Goal: Task Accomplishment & Management: Manage account settings

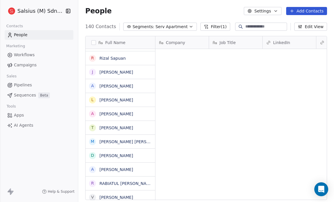
scroll to position [174, 252]
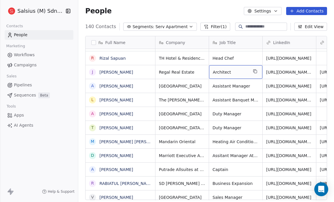
drag, startPoint x: 0, startPoint y: 0, endPoint x: 246, endPoint y: 52, distance: 251.7
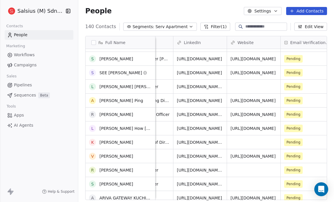
scroll to position [920, 0]
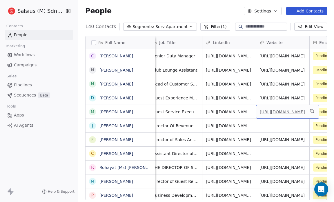
click at [290, 111] on link "[URL][DOMAIN_NAME]" at bounding box center [282, 112] width 45 height 5
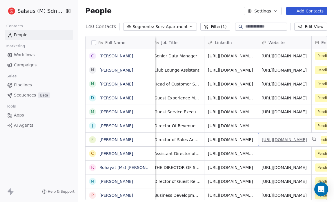
click at [294, 139] on link "[URL][DOMAIN_NAME]" at bounding box center [284, 140] width 45 height 5
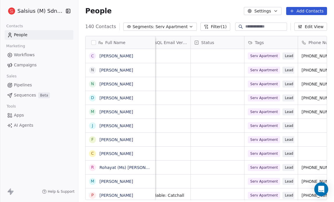
scroll to position [3, 394]
click at [189, 25] on icon "button" at bounding box center [191, 26] width 5 height 5
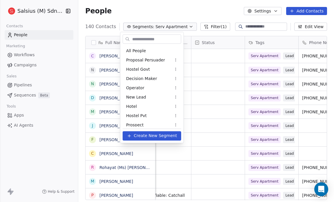
scroll to position [124, 0]
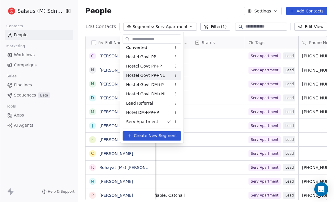
click at [201, 7] on html "Salsius (M) Sdn Bhd Contacts People Marketing Workflows Campaigns Sales Pipelin…" at bounding box center [167, 101] width 334 height 202
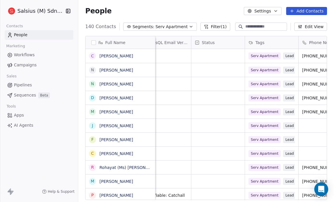
click at [202, 6] on div "People Settings Add Contacts" at bounding box center [206, 11] width 256 height 22
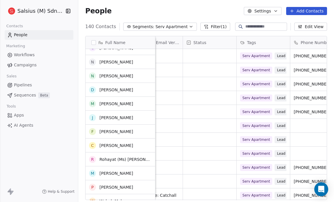
scroll to position [0, 0]
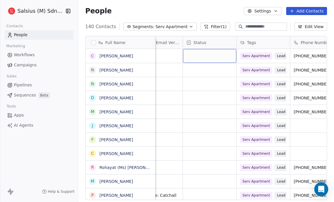
click at [204, 52] on div "grid" at bounding box center [209, 56] width 53 height 14
click at [188, 51] on div "grid" at bounding box center [209, 56] width 53 height 14
click at [188, 57] on div "grid" at bounding box center [209, 56] width 53 height 14
click at [188, 49] on div "grid" at bounding box center [209, 56] width 53 height 14
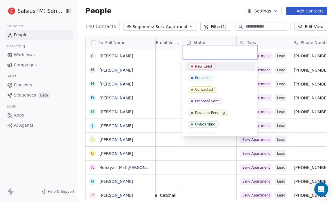
click at [200, 66] on div "New Lead" at bounding box center [203, 66] width 17 height 4
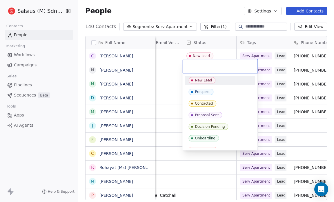
click at [203, 78] on span "New Lead" at bounding box center [202, 80] width 27 height 6
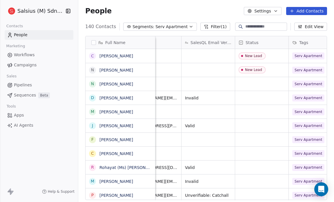
scroll to position [0, 350]
drag, startPoint x: 243, startPoint y: 76, endPoint x: 248, endPoint y: 81, distance: 7.0
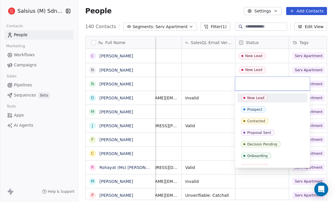
click at [253, 96] on div "New Lead" at bounding box center [256, 98] width 17 height 4
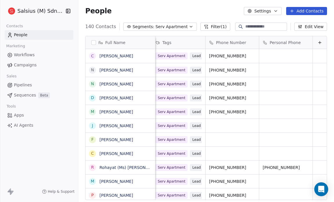
scroll to position [0, 490]
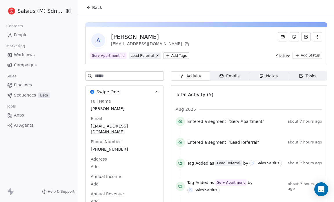
click at [87, 5] on icon at bounding box center [89, 7] width 5 height 5
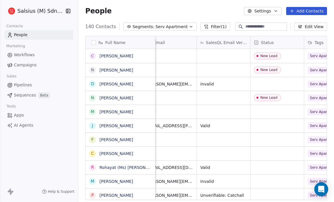
scroll to position [0, 334]
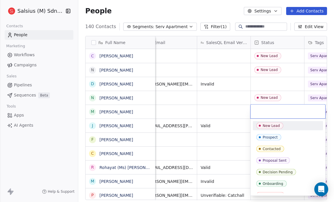
click at [264, 125] on div "New Lead" at bounding box center [271, 126] width 17 height 4
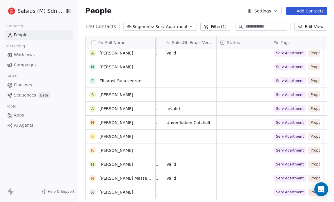
scroll to position [847, 0]
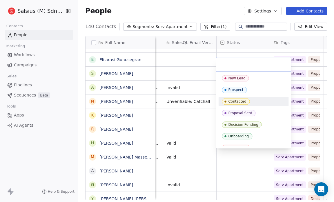
click at [243, 108] on div "New Lead Prospect Contacted Proposal Sent Decision Pending Onboarding Converted" at bounding box center [254, 113] width 70 height 79
click at [254, 90] on div "Prospect" at bounding box center [253, 90] width 63 height 6
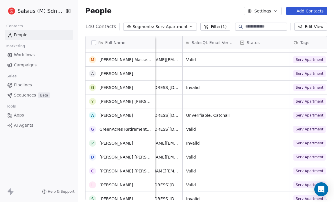
scroll to position [944, 0]
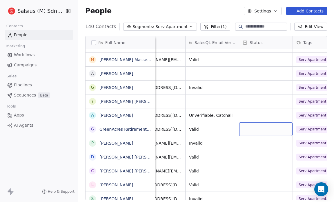
click at [264, 130] on div "grid" at bounding box center [265, 130] width 53 height 14
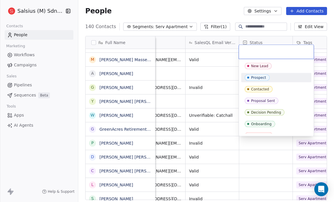
click at [251, 79] on span "Prospect" at bounding box center [257, 78] width 25 height 6
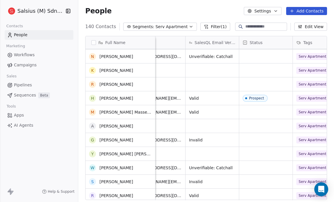
scroll to position [885, 0]
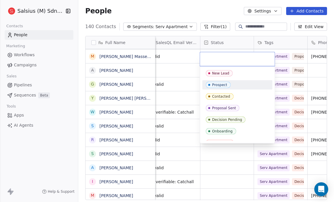
click at [236, 80] on div "Prospect" at bounding box center [238, 84] width 70 height 9
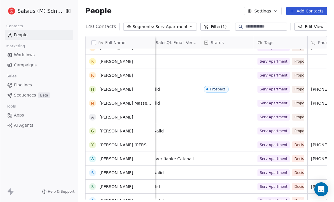
scroll to position [901, 0]
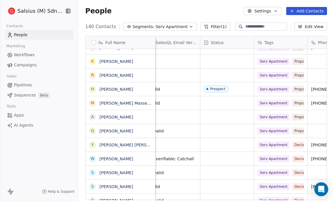
click at [26, 86] on span "Pipelines" at bounding box center [23, 85] width 18 height 6
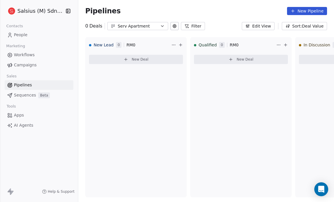
click at [162, 26] on icon "button" at bounding box center [162, 26] width 5 height 5
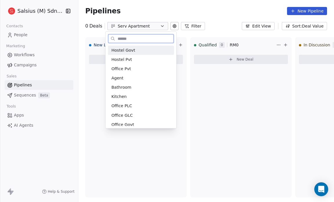
click at [165, 46] on div "Hostel Govt" at bounding box center [141, 50] width 66 height 9
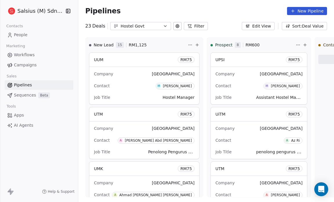
click at [164, 26] on icon "button" at bounding box center [165, 26] width 2 height 1
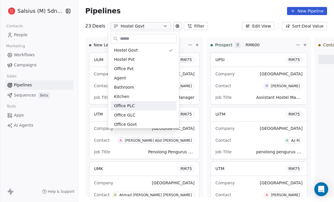
scroll to position [68, 0]
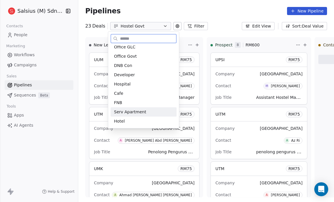
click at [162, 111] on div "Serv Apartment" at bounding box center [143, 112] width 59 height 6
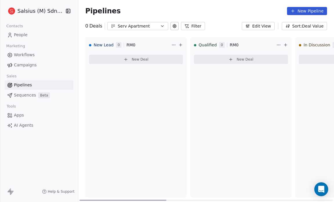
click at [214, 46] on span "Qualified" at bounding box center [208, 45] width 18 height 6
click at [215, 43] on span "Qualified" at bounding box center [208, 45] width 18 height 6
click at [276, 46] on html "Salsius (M) Sdn Bhd Contacts People Marketing Workflows Campaigns Sales Pipelin…" at bounding box center [167, 101] width 334 height 202
click at [257, 46] on html "Salsius (M) Sdn Bhd Contacts People Marketing Workflows Campaigns Sales Pipelin…" at bounding box center [167, 101] width 334 height 202
click at [211, 43] on span "Qualified" at bounding box center [208, 45] width 18 height 6
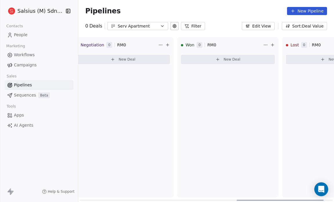
scroll to position [0, 490]
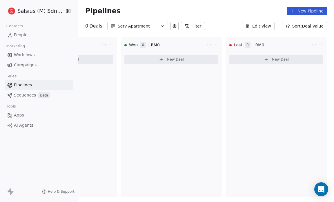
click at [260, 24] on button "Edit View" at bounding box center [258, 26] width 33 height 8
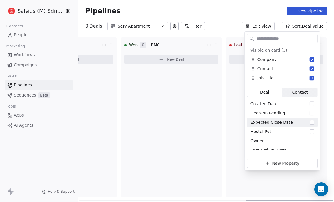
click at [198, 122] on div "Won 0 RM 0 New Deal" at bounding box center [172, 117] width 102 height 161
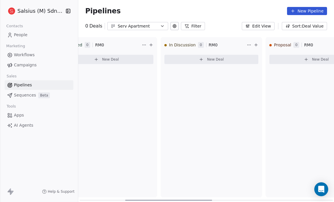
scroll to position [0, 134]
click at [191, 45] on span "In Discussion" at bounding box center [183, 45] width 27 height 6
click at [185, 43] on span "In Discussion" at bounding box center [183, 45] width 27 height 6
click at [172, 47] on span "In Discussion" at bounding box center [183, 45] width 27 height 6
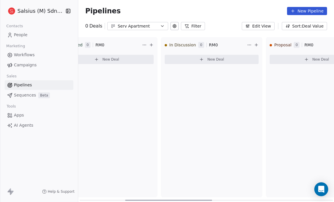
click at [166, 44] on div at bounding box center [166, 45] width 2 height 2
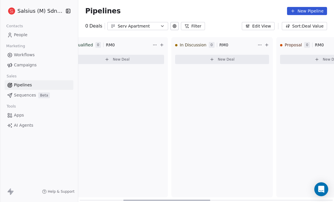
scroll to position [0, 0]
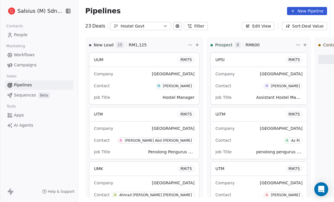
click at [163, 26] on icon "button" at bounding box center [165, 26] width 5 height 5
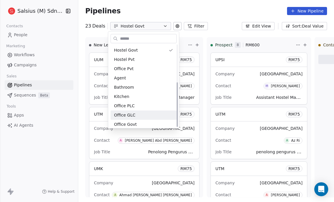
scroll to position [68, 0]
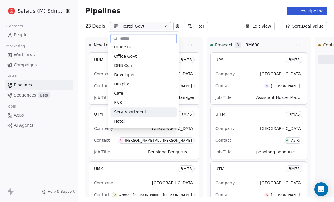
click at [143, 112] on span "Serv Apartment" at bounding box center [130, 112] width 32 height 6
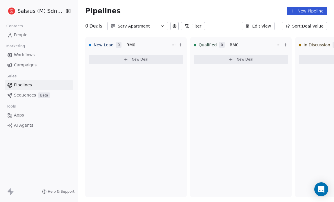
click at [173, 25] on icon at bounding box center [174, 25] width 3 height 3
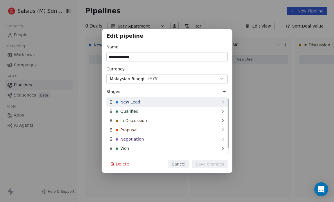
click at [179, 104] on div "New Lead" at bounding box center [167, 102] width 121 height 9
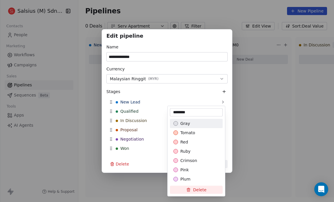
click at [142, 112] on div "**********" at bounding box center [167, 101] width 334 height 144
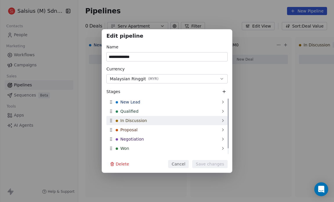
click at [144, 120] on span "In Discussion" at bounding box center [133, 121] width 27 height 6
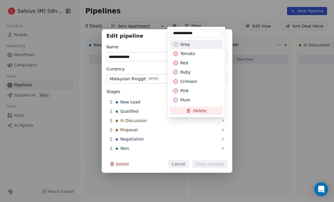
click at [139, 111] on div "**********" at bounding box center [167, 101] width 334 height 144
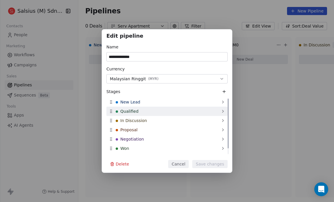
click at [225, 111] on icon at bounding box center [223, 111] width 5 height 5
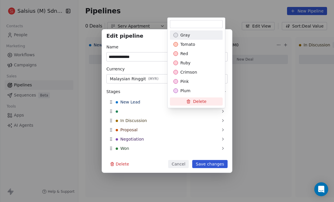
type input "*"
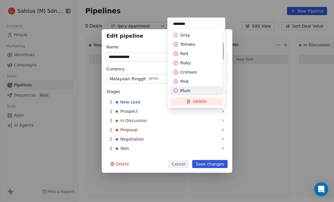
scroll to position [177, 0]
type input "********"
click at [175, 90] on div "Suggestions" at bounding box center [176, 91] width 5 height 5
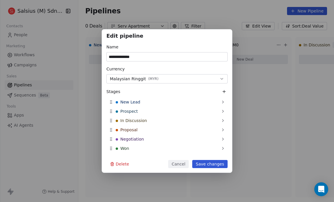
click at [212, 165] on div "**********" at bounding box center [167, 101] width 334 height 144
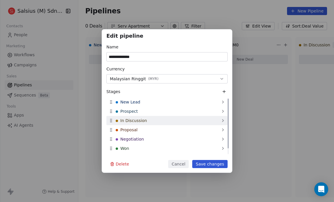
click at [145, 120] on span "In Discussion" at bounding box center [133, 121] width 27 height 6
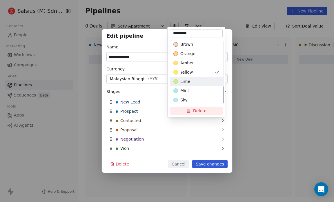
type input "*********"
click at [179, 84] on div "lime" at bounding box center [197, 82] width 46 height 6
click at [176, 73] on div "Suggestions" at bounding box center [176, 72] width 5 height 5
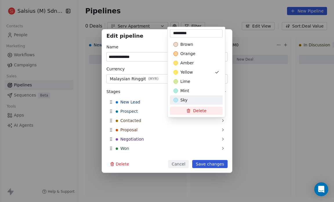
click at [213, 164] on div "**********" at bounding box center [167, 101] width 334 height 144
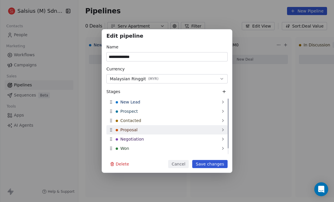
click at [163, 130] on div "Proposal" at bounding box center [167, 129] width 121 height 9
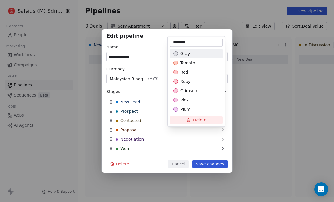
click at [193, 42] on input "********" at bounding box center [196, 43] width 51 height 6
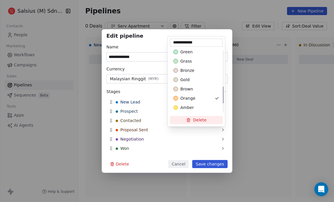
scroll to position [141, 0]
type input "**********"
click at [217, 165] on div "**********" at bounding box center [167, 101] width 334 height 144
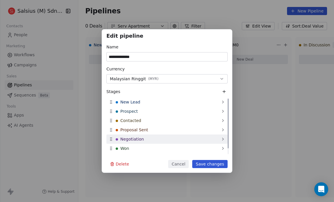
click at [172, 142] on div "Negotiation" at bounding box center [167, 139] width 121 height 9
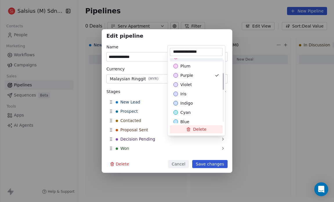
scroll to position [53, 0]
type input "**********"
click at [218, 164] on div "**********" at bounding box center [167, 101] width 334 height 144
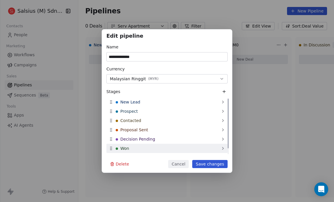
click at [143, 146] on div "Won" at bounding box center [167, 148] width 121 height 9
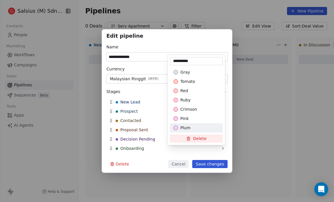
type input "**********"
click at [215, 165] on div "**********" at bounding box center [167, 101] width 334 height 144
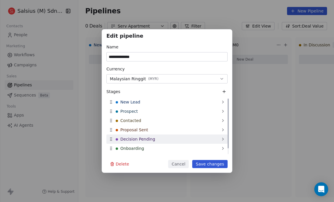
scroll to position [7, 0]
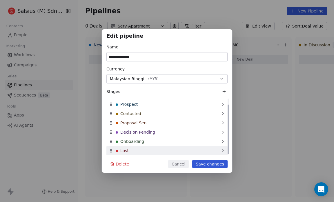
click at [199, 150] on div "Lost" at bounding box center [167, 150] width 121 height 9
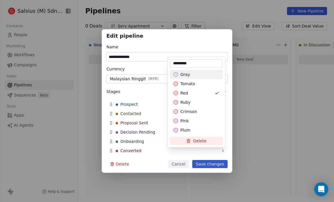
type input "*********"
click at [217, 167] on div "**********" at bounding box center [167, 101] width 334 height 144
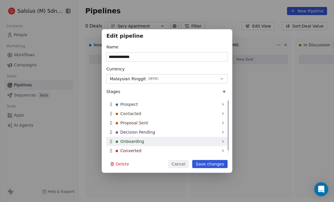
scroll to position [0, 0]
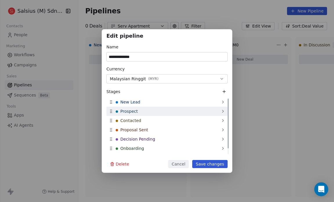
click at [183, 110] on div "Prospect" at bounding box center [167, 111] width 121 height 9
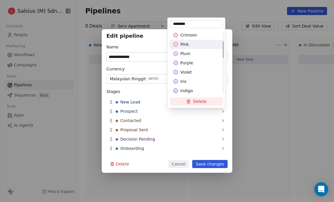
scroll to position [37, 0]
click at [196, 83] on div "iris" at bounding box center [197, 82] width 46 height 6
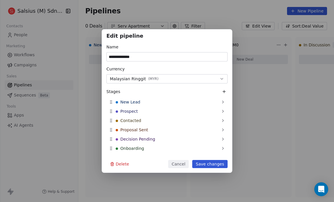
click at [217, 163] on div "**********" at bounding box center [167, 101] width 334 height 144
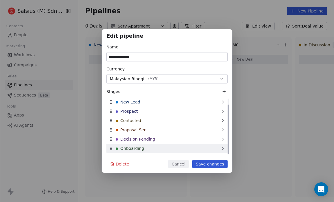
scroll to position [7, 0]
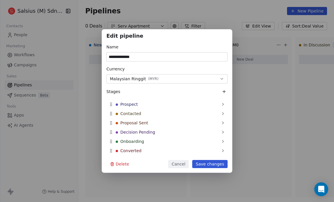
click at [264, 107] on div "**********" at bounding box center [167, 101] width 334 height 144
click at [250, 92] on div "**********" at bounding box center [167, 101] width 334 height 144
click at [84, 104] on div "**********" at bounding box center [167, 101] width 334 height 144
click at [201, 164] on button "Save changes" at bounding box center [209, 164] width 35 height 8
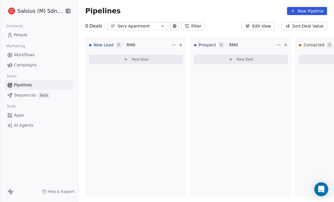
click at [24, 37] on span "People" at bounding box center [21, 35] width 14 height 6
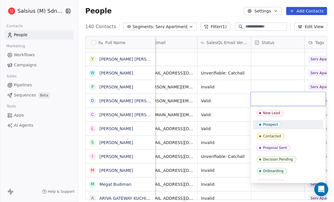
click at [273, 122] on span "Prospect" at bounding box center [269, 125] width 25 height 6
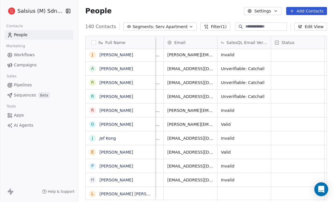
scroll to position [1, 315]
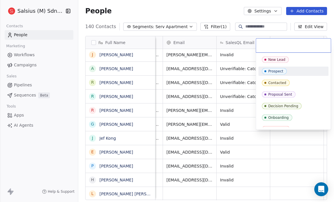
click at [290, 71] on div "Prospect" at bounding box center [293, 71] width 63 height 6
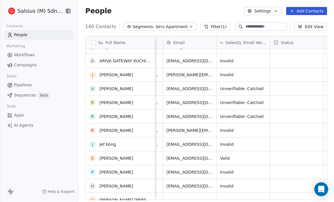
scroll to position [1661, 0]
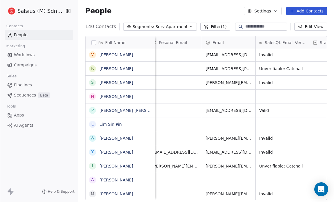
click at [214, 28] on button "Filter (1)" at bounding box center [216, 27] width 30 height 8
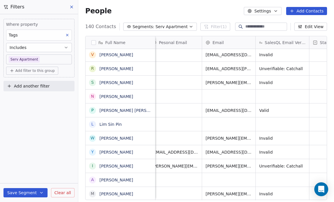
click at [72, 8] on icon at bounding box center [71, 7] width 5 height 5
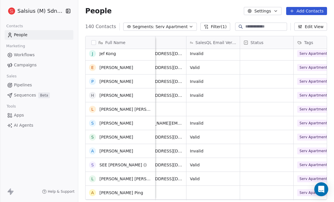
scroll to position [1616, 0]
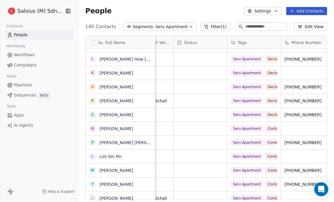
click at [275, 10] on icon "button" at bounding box center [276, 11] width 5 height 5
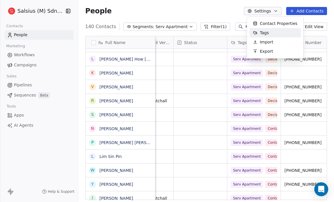
click at [273, 32] on div "Tags" at bounding box center [276, 32] width 52 height 9
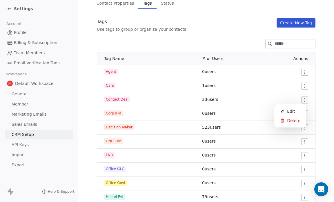
click at [302, 98] on html "Settings Account Profile Billing & Subscription Team Members Email Verification…" at bounding box center [167, 101] width 334 height 202
click at [293, 112] on span "Edit" at bounding box center [291, 112] width 8 height 6
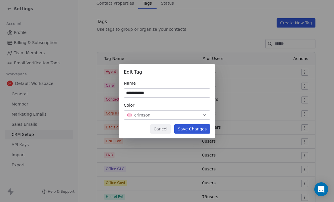
click at [205, 114] on icon "button" at bounding box center [204, 115] width 5 height 5
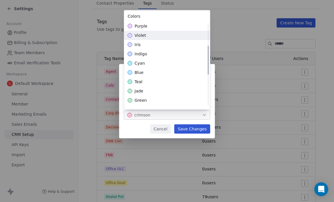
scroll to position [66, 0]
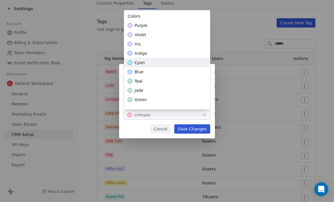
click at [180, 66] on div "cyan" at bounding box center [167, 62] width 86 height 9
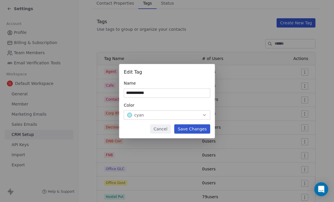
click at [141, 124] on div "**********" at bounding box center [167, 101] width 334 height 74
click at [192, 128] on button "Save Changes" at bounding box center [192, 129] width 36 height 9
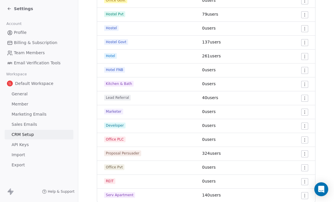
scroll to position [250, 0]
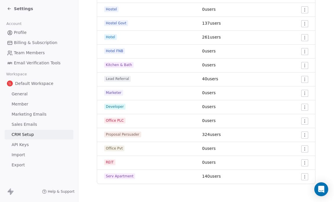
click at [10, 8] on icon at bounding box center [9, 8] width 5 height 5
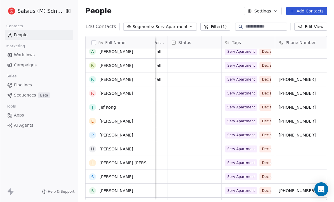
scroll to position [1542, 0]
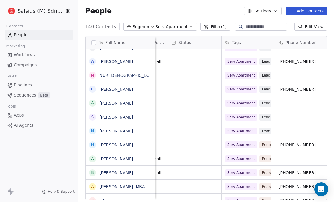
click at [271, 10] on button "Settings" at bounding box center [262, 11] width 37 height 8
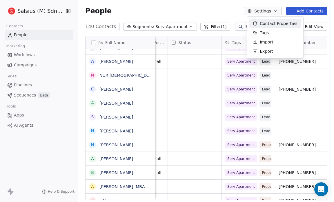
click at [276, 22] on span "Contact Properties" at bounding box center [279, 24] width 38 height 6
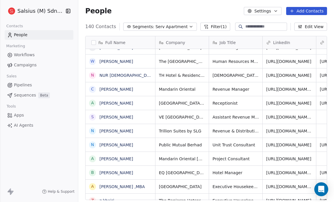
click at [277, 11] on icon "button" at bounding box center [276, 10] width 2 height 1
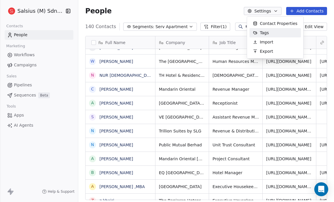
click at [274, 32] on div "Tags" at bounding box center [276, 32] width 52 height 9
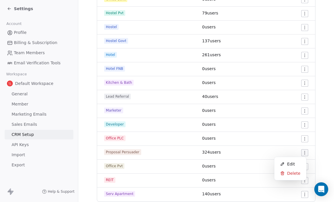
click at [302, 153] on html "Settings Account Profile Billing & Subscription Team Members Email Verification…" at bounding box center [167, 101] width 334 height 202
click at [298, 163] on div "Edit" at bounding box center [290, 164] width 27 height 9
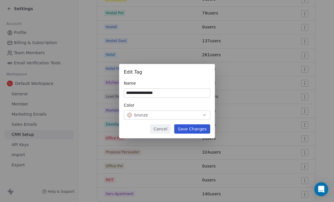
click at [204, 115] on icon "button" at bounding box center [204, 115] width 2 height 1
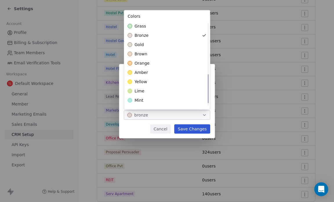
scroll to position [150, 0]
click at [196, 92] on div "lime" at bounding box center [167, 90] width 86 height 9
click at [197, 128] on div "**********" at bounding box center [167, 101] width 334 height 74
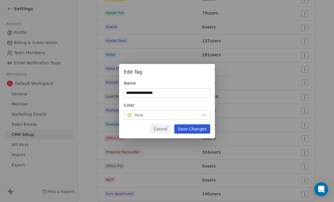
click at [197, 128] on button "Save Changes" at bounding box center [192, 129] width 36 height 9
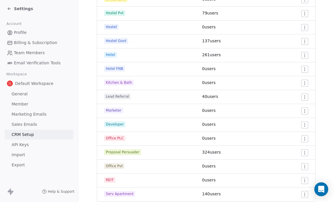
click at [7, 8] on icon at bounding box center [9, 8] width 5 height 5
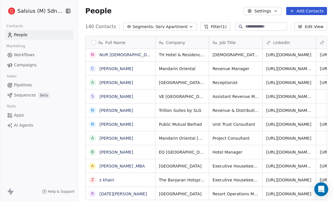
click at [189, 28] on icon "button" at bounding box center [191, 26] width 5 height 5
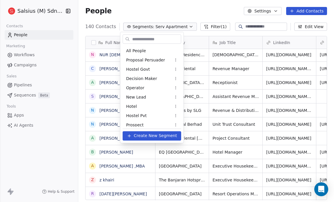
scroll to position [124, 0]
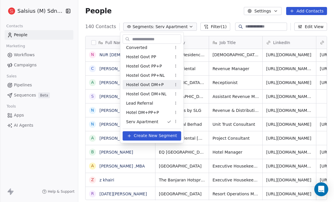
click at [170, 84] on div "Hostel Govt DM+P" at bounding box center [152, 84] width 59 height 9
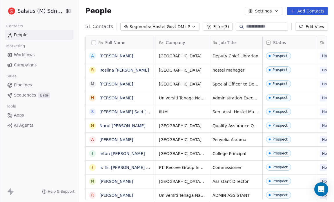
scroll to position [174, 252]
click at [328, 62] on div "Full Name A Amirul Firdaus Zilah R Roslina bt Abdullah -Hep M Mohd Azri Md Nadz…" at bounding box center [206, 120] width 257 height 178
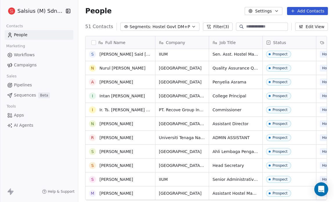
scroll to position [0, 0]
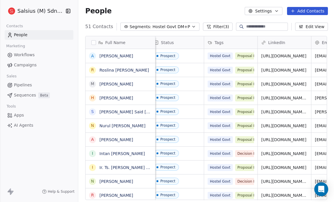
click at [192, 28] on icon "button" at bounding box center [194, 26] width 5 height 5
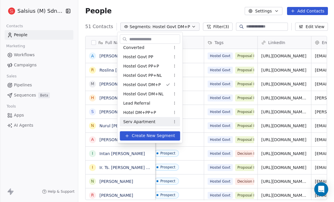
click at [153, 120] on div "Serv Apartment" at bounding box center [150, 121] width 60 height 9
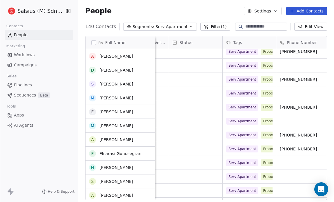
scroll to position [767, 0]
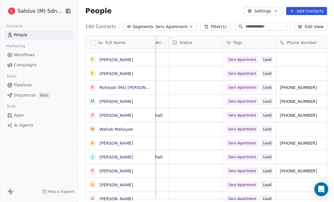
click at [30, 85] on span "Pipelines" at bounding box center [23, 85] width 18 height 6
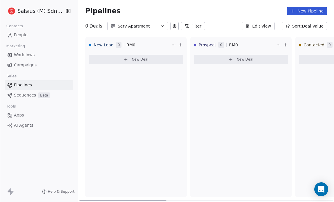
click at [228, 84] on div "Prospect 0 RM 0 New Deal" at bounding box center [241, 117] width 102 height 161
click at [30, 93] on span "Sequences" at bounding box center [25, 95] width 22 height 6
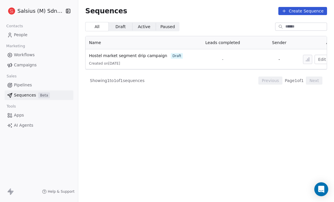
click at [30, 66] on span "Campaigns" at bounding box center [25, 65] width 23 height 6
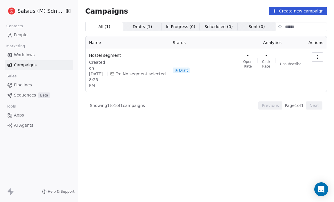
click at [33, 53] on span "Workflows" at bounding box center [24, 55] width 21 height 6
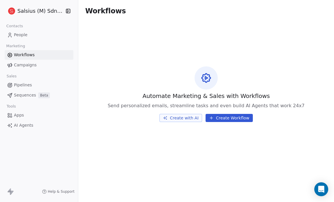
click at [25, 35] on span "People" at bounding box center [21, 35] width 14 height 6
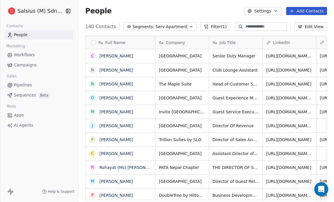
scroll to position [174, 252]
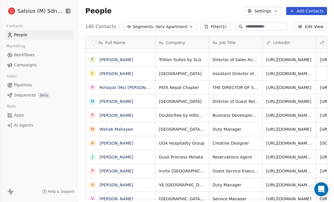
click at [189, 27] on icon "button" at bounding box center [191, 26] width 5 height 5
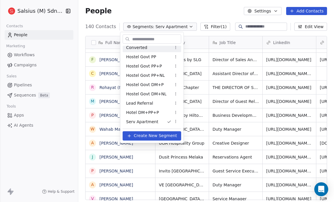
scroll to position [0, 0]
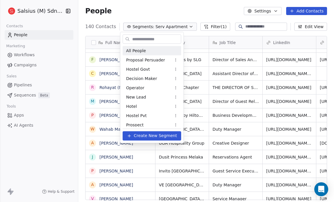
click at [141, 53] on span "All People" at bounding box center [136, 51] width 20 height 6
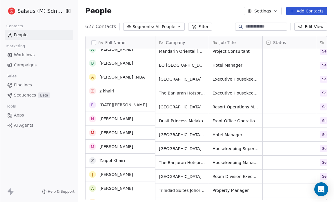
scroll to position [461, 0]
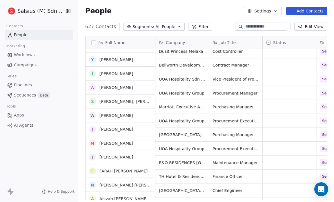
scroll to position [1482, 0]
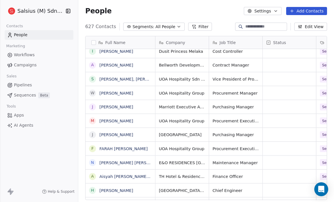
click at [177, 25] on icon "button" at bounding box center [179, 26] width 5 height 5
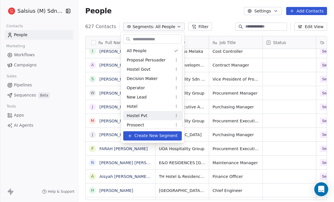
scroll to position [124, 0]
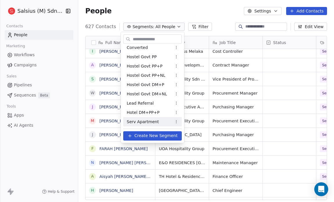
click at [151, 122] on span "Serv Apartment" at bounding box center [143, 122] width 32 height 6
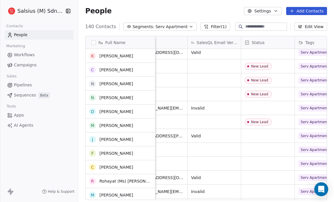
scroll to position [1358, 0]
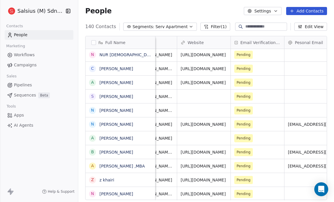
click at [311, 27] on button "Edit View" at bounding box center [311, 27] width 33 height 8
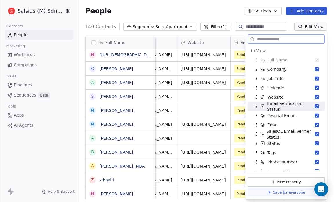
click at [315, 106] on button "Suggestions" at bounding box center [317, 107] width 4 height 4
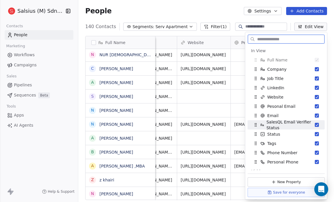
click at [315, 124] on button "Suggestions" at bounding box center [317, 125] width 4 height 4
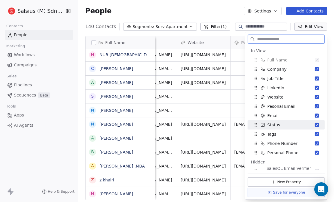
click at [315, 123] on button "Suggestions" at bounding box center [317, 125] width 4 height 4
click at [315, 125] on button "Suggestions" at bounding box center [317, 125] width 4 height 4
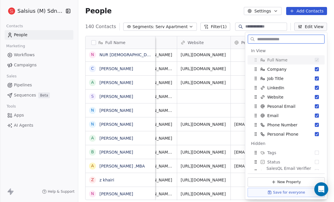
click at [315, 125] on button "Suggestions" at bounding box center [317, 125] width 4 height 4
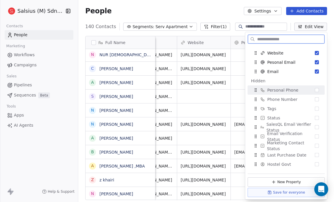
scroll to position [44, 0]
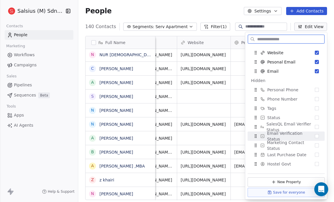
click at [315, 136] on button "Suggestions" at bounding box center [317, 136] width 4 height 4
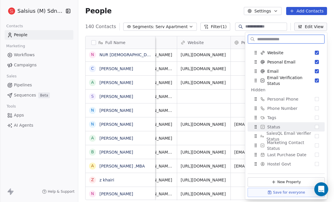
click at [315, 126] on button "Suggestions" at bounding box center [317, 127] width 4 height 4
click at [315, 125] on button "Suggestions" at bounding box center [317, 127] width 4 height 4
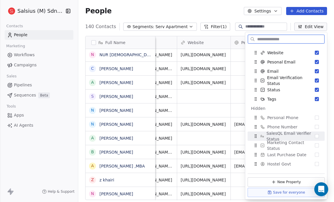
click at [314, 132] on div "SalesQL Email Verifier Status" at bounding box center [286, 136] width 73 height 9
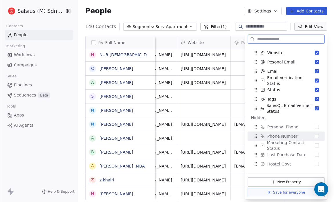
click at [317, 136] on div "Phone Number" at bounding box center [286, 136] width 73 height 9
click at [315, 134] on button "Suggestions" at bounding box center [317, 136] width 4 height 4
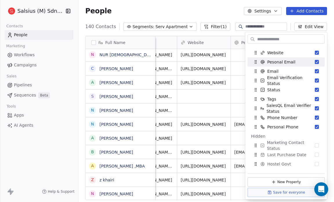
click at [215, 11] on div "People Settings Add Contacts" at bounding box center [206, 11] width 242 height 8
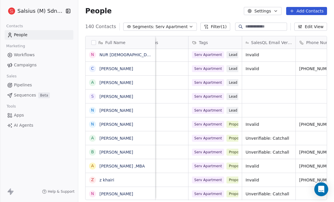
scroll to position [3, 397]
click at [189, 26] on icon "button" at bounding box center [191, 26] width 5 height 5
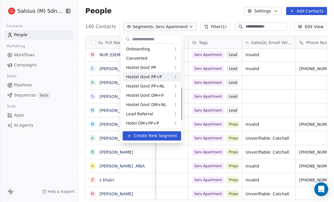
scroll to position [124, 0]
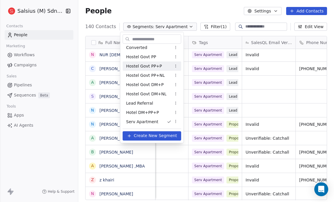
click at [158, 64] on span "Hostel Govt PP+P" at bounding box center [144, 66] width 36 height 6
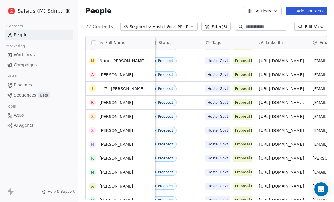
scroll to position [67, 0]
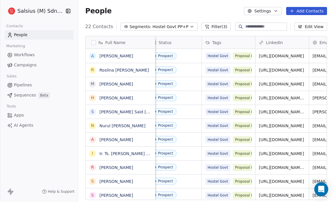
click at [190, 24] on icon "button" at bounding box center [192, 26] width 5 height 5
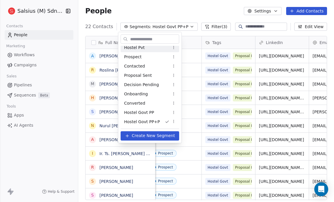
click at [185, 27] on html "Salsius (M) Sdn Bhd Contacts People Marketing Workflows Campaigns Sales Pipelin…" at bounding box center [167, 101] width 334 height 202
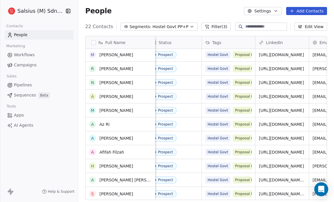
scroll to position [0, 0]
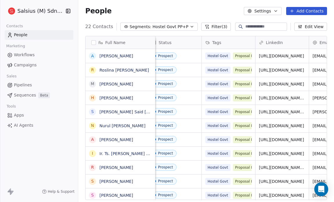
click at [190, 28] on icon "button" at bounding box center [192, 26] width 5 height 5
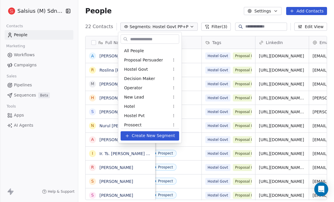
scroll to position [68, 0]
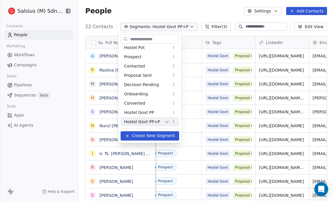
click at [169, 11] on html "Salsius (M) Sdn Bhd Contacts People Marketing Workflows Campaigns Sales Pipelin…" at bounding box center [167, 101] width 334 height 202
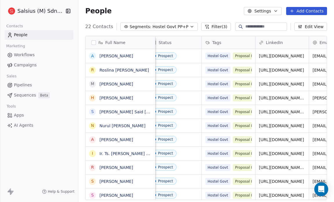
click at [190, 26] on icon "button" at bounding box center [192, 26] width 5 height 5
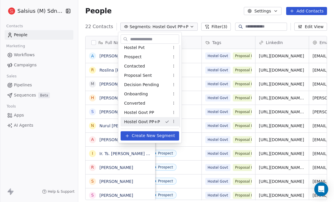
scroll to position [124, 0]
click at [159, 120] on div "Serv Apartment" at bounding box center [150, 121] width 59 height 9
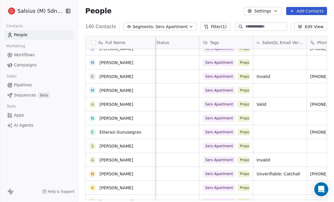
scroll to position [871, 0]
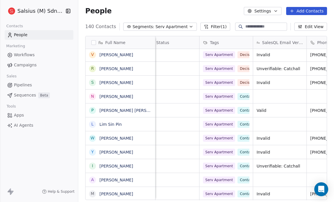
click at [189, 27] on icon "button" at bounding box center [191, 26] width 5 height 5
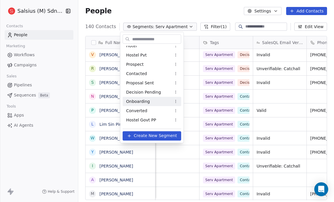
click at [177, 99] on html "Salsius (M) Sdn Bhd Contacts People Marketing Workflows Campaigns Sales Pipelin…" at bounding box center [167, 101] width 334 height 202
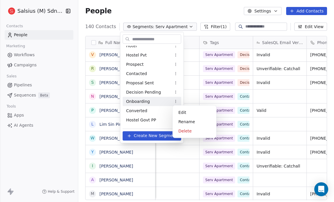
click at [185, 98] on html "Salsius (M) Sdn Bhd Contacts People Marketing Workflows Campaigns Sales Pipelin…" at bounding box center [167, 101] width 334 height 202
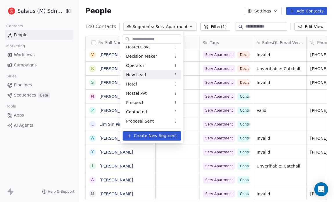
scroll to position [23, 0]
click at [178, 74] on html "Salsius (M) Sdn Bhd Contacts People Marketing Workflows Campaigns Sales Pipelin…" at bounding box center [167, 101] width 334 height 202
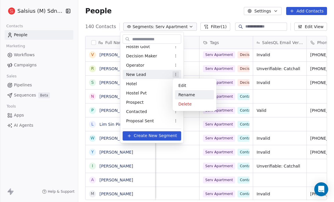
click at [184, 96] on div "Rename" at bounding box center [194, 94] width 39 height 9
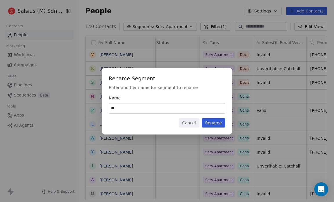
type input "*"
type input "**********"
click at [215, 125] on button "Rename" at bounding box center [214, 122] width 24 height 9
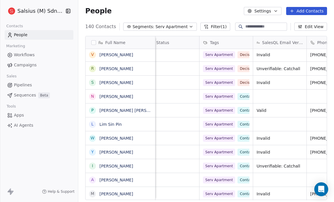
click at [190, 27] on icon "button" at bounding box center [191, 26] width 2 height 1
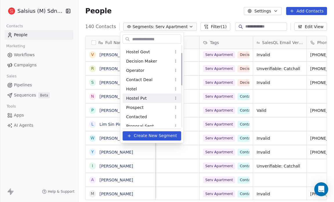
scroll to position [30, 0]
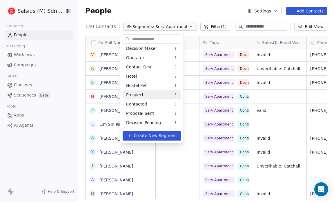
click at [177, 97] on html "Salsius (M) Sdn Bhd Contacts People Marketing Workflows Campaigns Sales Pipelin…" at bounding box center [167, 101] width 334 height 202
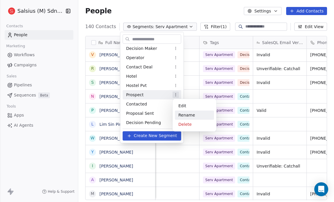
click at [184, 114] on div "Rename" at bounding box center [194, 115] width 39 height 9
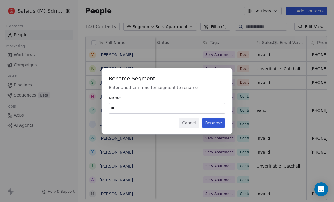
type input "*"
type input "**********"
click at [219, 125] on button "Rename" at bounding box center [214, 122] width 24 height 9
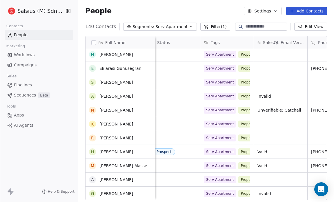
scroll to position [805, 0]
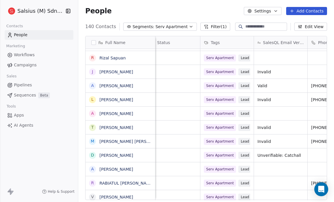
click at [275, 11] on icon "button" at bounding box center [276, 11] width 5 height 5
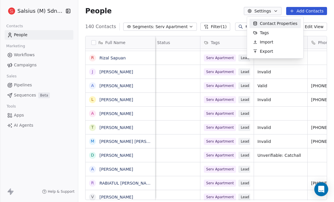
click at [274, 24] on span "Contact Properties" at bounding box center [279, 24] width 38 height 6
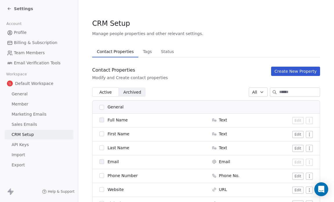
click at [8, 9] on icon at bounding box center [9, 9] width 3 height 0
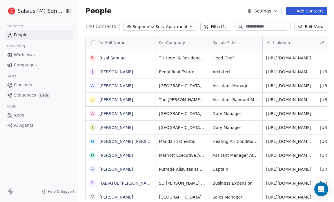
click at [278, 10] on icon "button" at bounding box center [276, 11] width 5 height 5
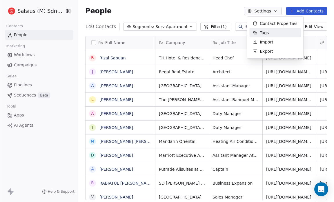
click at [272, 30] on div "Tags" at bounding box center [276, 32] width 52 height 9
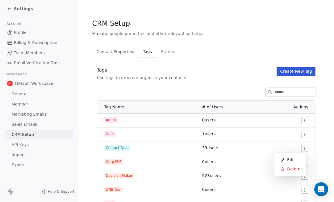
click at [301, 148] on html "Settings Account Profile Billing & Subscription Team Members Email Verification…" at bounding box center [167, 101] width 334 height 202
click at [287, 159] on div "Edit" at bounding box center [290, 159] width 27 height 9
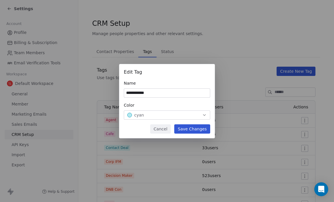
click at [135, 92] on input "**********" at bounding box center [167, 93] width 86 height 9
type input "**********"
click at [190, 128] on button "Save Changes" at bounding box center [192, 129] width 36 height 9
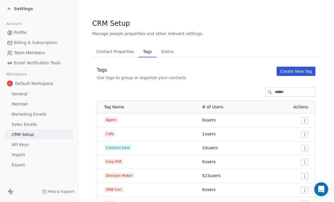
click at [10, 6] on icon at bounding box center [9, 8] width 5 height 5
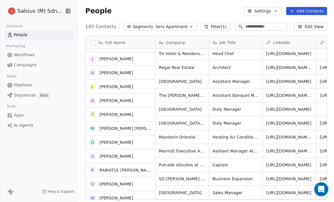
scroll to position [248, 0]
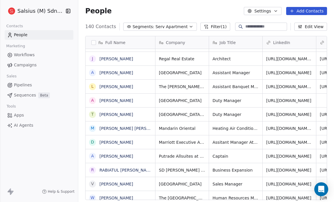
click at [189, 27] on icon "button" at bounding box center [191, 26] width 5 height 5
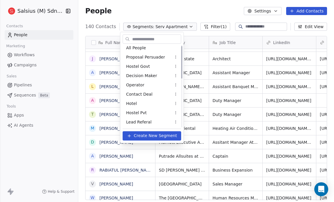
scroll to position [3, 0]
click at [168, 92] on div "Contact Deal" at bounding box center [152, 94] width 59 height 9
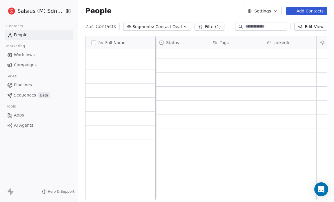
scroll to position [810, 0]
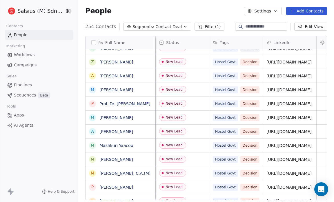
click at [184, 26] on icon "button" at bounding box center [185, 26] width 2 height 1
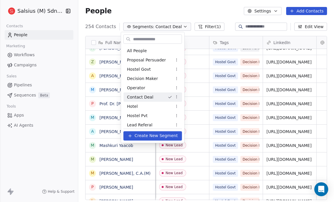
click at [178, 96] on html "Salsius (M) Sdn Bhd Contacts People Marketing Workflows Campaigns Sales Pipelin…" at bounding box center [167, 101] width 334 height 202
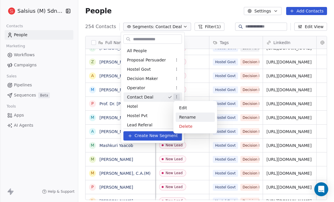
click at [184, 118] on div "Rename" at bounding box center [195, 117] width 39 height 9
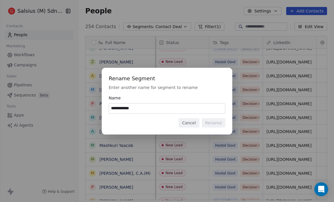
click at [120, 108] on input "**********" at bounding box center [167, 109] width 116 height 10
type input "**********"
click at [217, 124] on button "Rename" at bounding box center [214, 122] width 24 height 9
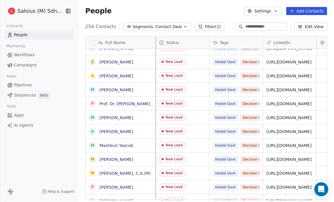
click at [183, 26] on icon "button" at bounding box center [185, 26] width 5 height 5
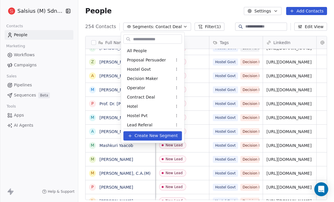
click at [168, 5] on html "Salsius (M) Sdn Bhd Contacts People Marketing Workflows Campaigns Sales Pipelin…" at bounding box center [167, 101] width 334 height 202
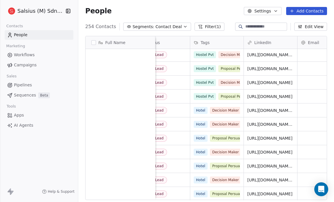
scroll to position [1116, 0]
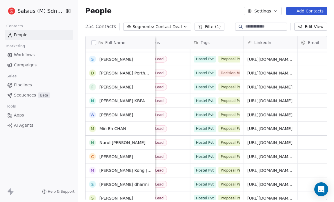
scroll to position [416, 0]
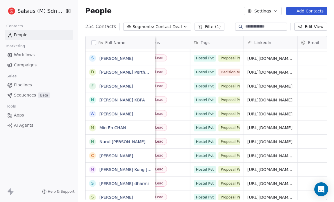
click at [183, 25] on icon "button" at bounding box center [185, 26] width 5 height 5
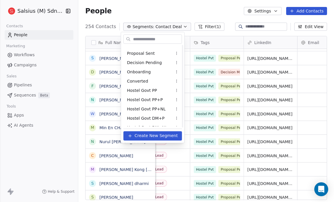
scroll to position [91, 0]
click at [190, 10] on html "Salsius (M) Sdn Bhd Contacts People Marketing Workflows Campaigns Sales Pipelin…" at bounding box center [167, 101] width 334 height 202
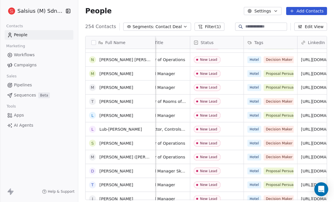
scroll to position [0, 0]
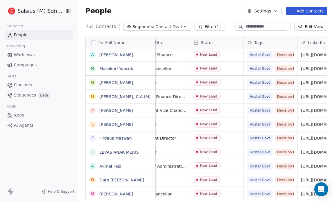
click at [183, 27] on icon "button" at bounding box center [185, 26] width 5 height 5
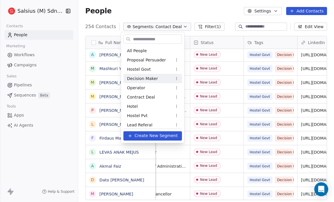
click at [164, 80] on div "Decision Maker" at bounding box center [153, 78] width 59 height 9
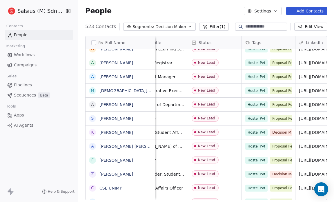
click at [188, 26] on icon "button" at bounding box center [190, 26] width 5 height 5
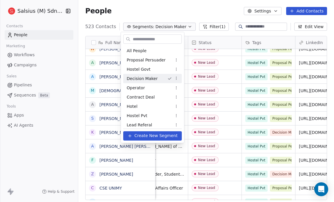
click at [172, 10] on html "Salsius (M) Sdn Bhd Contacts People Marketing Workflows Campaigns Sales Pipelin…" at bounding box center [167, 101] width 334 height 202
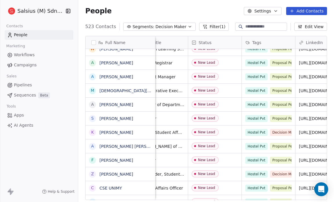
click at [172, 10] on div "People Settings Add Contacts" at bounding box center [206, 11] width 242 height 8
click at [188, 27] on icon "button" at bounding box center [190, 26] width 5 height 5
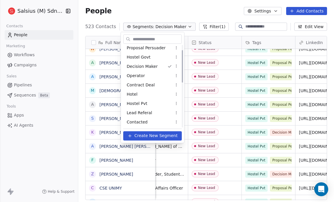
scroll to position [13, 0]
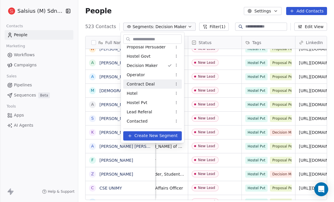
click at [177, 86] on html "Salsius (M) Sdn Bhd Contacts People Marketing Workflows Campaigns Sales Pipelin…" at bounding box center [167, 101] width 334 height 202
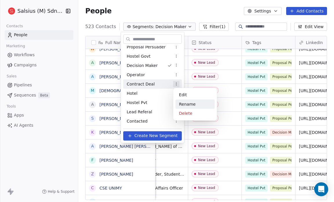
click at [183, 106] on div "Rename" at bounding box center [195, 104] width 39 height 9
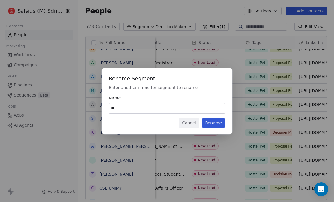
type input "*"
type input "********"
click at [217, 123] on button "Rename" at bounding box center [214, 122] width 24 height 9
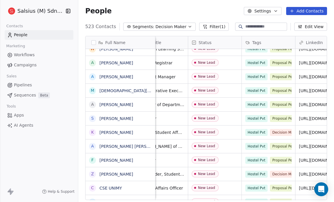
click at [188, 26] on icon "button" at bounding box center [190, 26] width 5 height 5
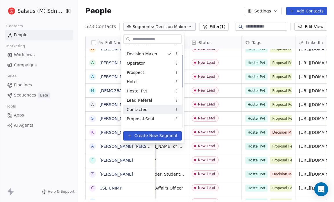
scroll to position [24, 0]
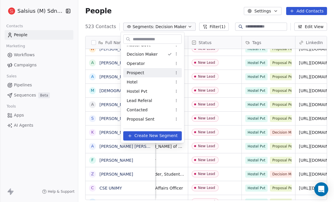
click at [176, 73] on html "Salsius (M) Sdn Bhd Contacts People Marketing Workflows Campaigns Sales Pipelin…" at bounding box center [167, 101] width 334 height 202
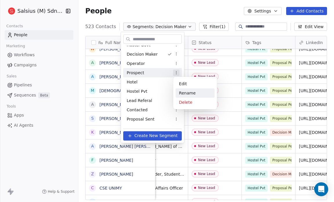
click at [190, 92] on div "Rename" at bounding box center [195, 93] width 39 height 9
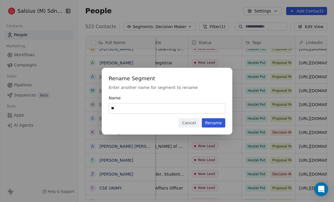
type input "*"
type input "********"
click at [215, 121] on button "Rename" at bounding box center [214, 122] width 24 height 9
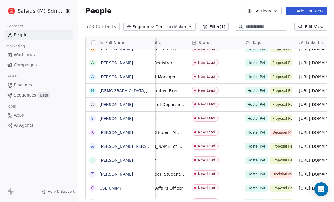
click at [188, 28] on icon "button" at bounding box center [190, 26] width 5 height 5
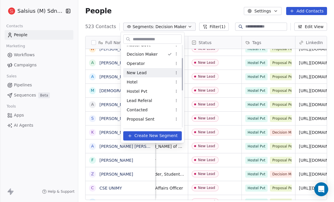
scroll to position [37, 0]
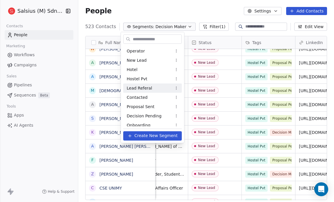
click at [175, 87] on html "Salsius (M) Sdn Bhd Contacts People Marketing Workflows Campaigns Sales Pipelin…" at bounding box center [167, 101] width 334 height 202
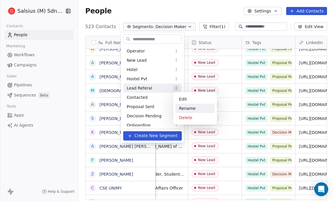
click at [183, 107] on div "Rename" at bounding box center [195, 108] width 39 height 9
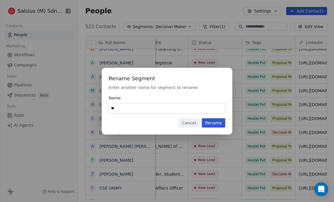
type input "*"
type input "********"
click at [210, 121] on button "Rename" at bounding box center [214, 122] width 24 height 9
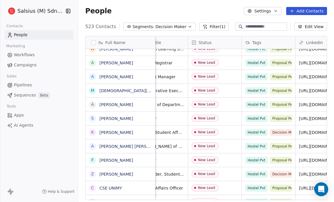
click at [188, 26] on icon "button" at bounding box center [190, 26] width 5 height 5
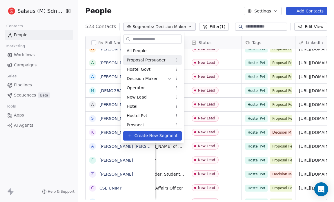
click at [162, 61] on div "Proposal Persuader" at bounding box center [152, 59] width 59 height 9
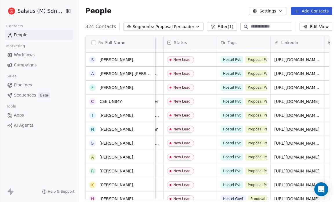
scroll to position [930, 0]
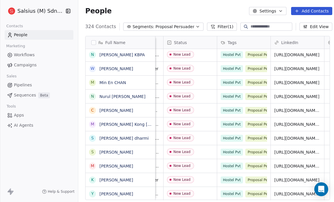
click at [196, 26] on icon "button" at bounding box center [198, 26] width 5 height 5
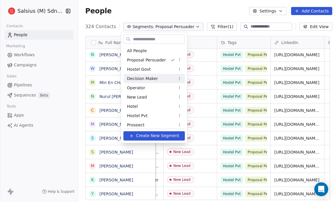
click at [165, 79] on div "Decision Maker" at bounding box center [155, 78] width 62 height 9
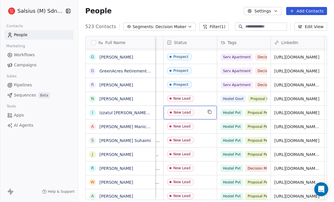
click at [189, 106] on div "New Lead" at bounding box center [190, 113] width 53 height 14
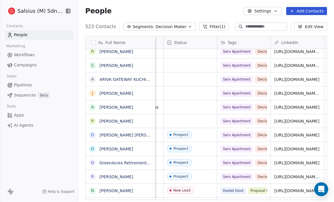
click at [188, 27] on icon "button" at bounding box center [190, 26] width 5 height 5
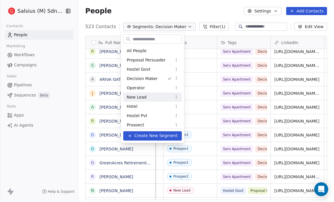
click at [147, 99] on div "New Lead" at bounding box center [152, 97] width 59 height 9
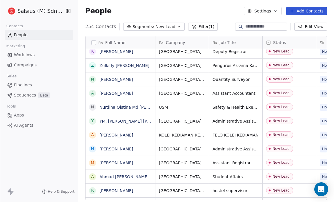
click at [177, 26] on icon "button" at bounding box center [179, 26] width 5 height 5
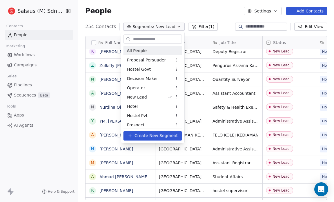
click at [148, 51] on div "All People" at bounding box center [153, 50] width 59 height 9
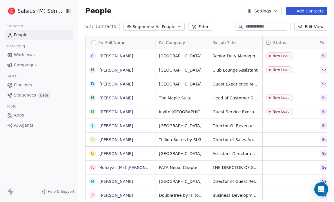
click at [177, 27] on icon "button" at bounding box center [179, 26] width 5 height 5
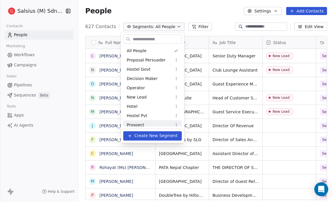
click at [156, 129] on span at bounding box center [152, 129] width 59 height 0
click at [159, 123] on div "Prospect" at bounding box center [152, 124] width 59 height 9
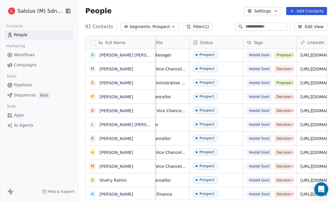
click at [171, 27] on icon "button" at bounding box center [173, 26] width 5 height 5
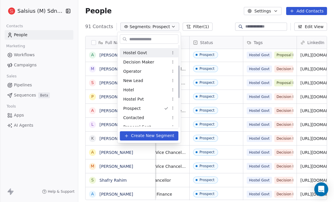
scroll to position [124, 0]
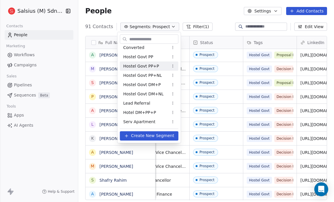
drag, startPoint x: 167, startPoint y: 72, endPoint x: 166, endPoint y: 66, distance: 6.1
click at [166, 66] on div "All People Proposal Persuader Hostel Govt Decision Maker Operator New Lead Hote…" at bounding box center [149, 24] width 59 height 204
click at [157, 136] on span "Create New Segment" at bounding box center [152, 136] width 43 height 6
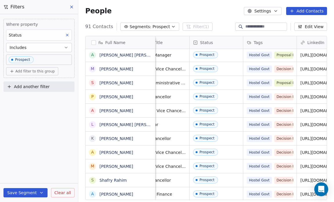
click at [171, 26] on icon "button" at bounding box center [173, 26] width 5 height 5
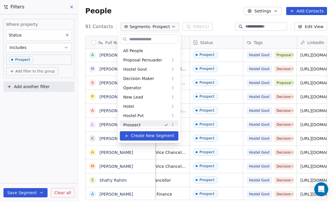
scroll to position [3, 0]
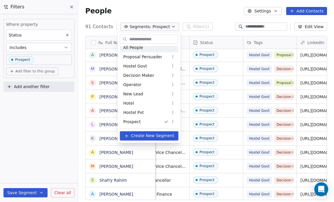
click at [163, 48] on div "All People" at bounding box center [149, 47] width 59 height 9
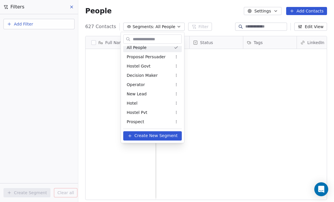
scroll to position [0, 0]
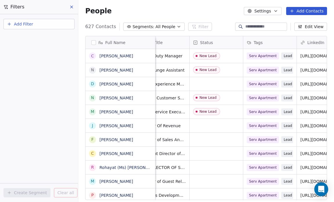
click at [177, 26] on icon "button" at bounding box center [179, 26] width 5 height 5
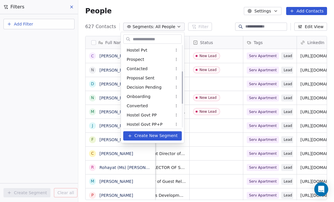
scroll to position [65, 0]
click at [158, 135] on span "Create New Segment" at bounding box center [156, 136] width 43 height 6
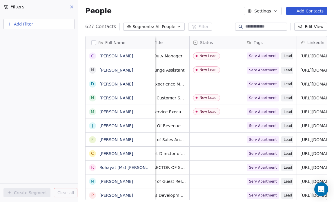
click at [177, 27] on icon "button" at bounding box center [179, 26] width 5 height 5
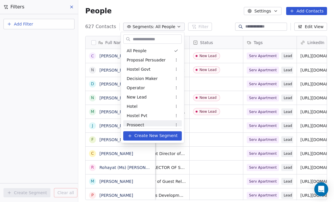
click at [155, 135] on span "Create New Segment" at bounding box center [156, 136] width 43 height 6
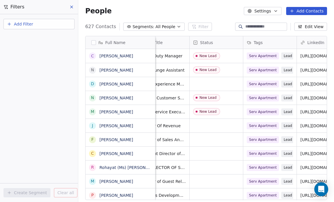
click at [180, 9] on div "People Settings Add Contacts" at bounding box center [206, 11] width 242 height 8
click at [177, 28] on icon "button" at bounding box center [179, 26] width 5 height 5
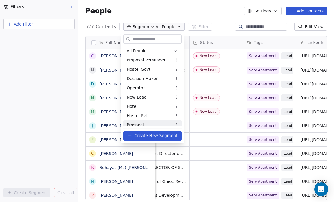
click at [132, 135] on icon at bounding box center [130, 136] width 5 height 5
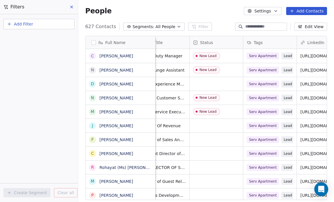
click at [176, 6] on div "People Settings Add Contacts" at bounding box center [206, 11] width 256 height 22
click at [224, 8] on div "People Settings Add Contacts" at bounding box center [206, 11] width 242 height 8
click at [70, 7] on icon at bounding box center [71, 7] width 5 height 5
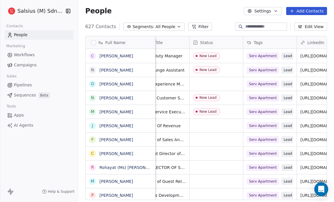
click at [177, 26] on icon "button" at bounding box center [179, 26] width 5 height 5
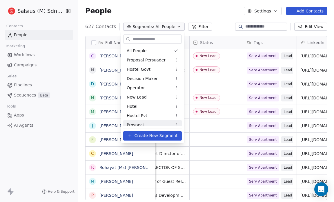
click at [140, 136] on span "Create New Segment" at bounding box center [156, 136] width 43 height 6
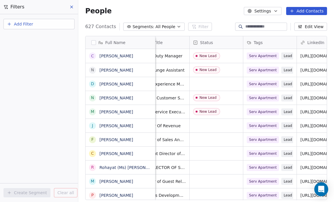
click at [71, 9] on icon at bounding box center [71, 7] width 5 height 5
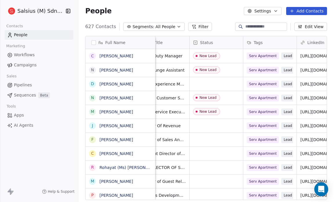
scroll to position [0, 0]
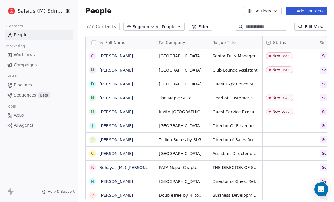
click at [177, 27] on icon "button" at bounding box center [179, 26] width 5 height 5
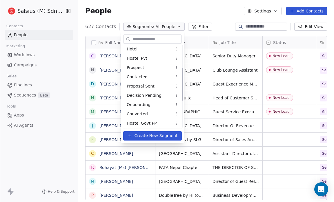
scroll to position [124, 0]
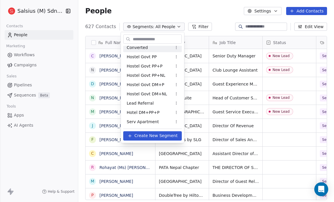
drag, startPoint x: 162, startPoint y: 76, endPoint x: 149, endPoint y: 51, distance: 28.3
click at [149, 51] on div "All People Proposal Persuader Hostel Govt Decision Maker Operator New Lead Hote…" at bounding box center [152, 24] width 59 height 204
click at [138, 135] on span "Create New Segment" at bounding box center [156, 136] width 43 height 6
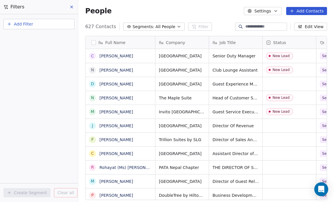
click at [73, 8] on icon at bounding box center [71, 7] width 5 height 5
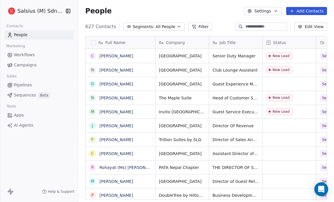
click at [277, 10] on icon "button" at bounding box center [276, 11] width 5 height 5
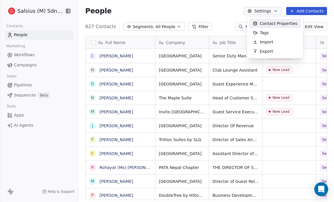
click at [272, 21] on span "Contact Properties" at bounding box center [279, 24] width 38 height 6
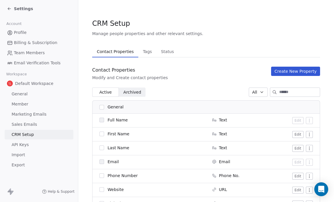
click at [145, 51] on span "Tags" at bounding box center [148, 52] width 14 height 8
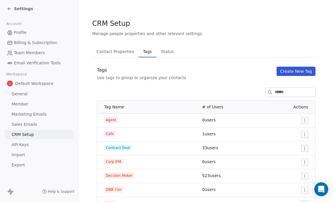
click at [165, 49] on span "Status" at bounding box center [168, 52] width 18 height 8
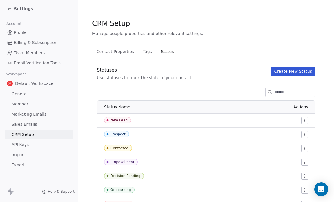
scroll to position [27, 0]
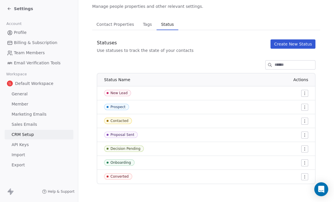
click at [142, 28] on span "Tags" at bounding box center [148, 24] width 14 height 8
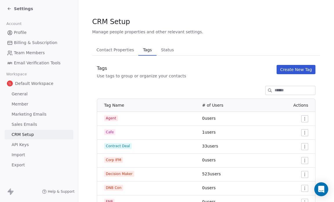
scroll to position [1, 0]
click at [7, 9] on icon at bounding box center [9, 8] width 5 height 5
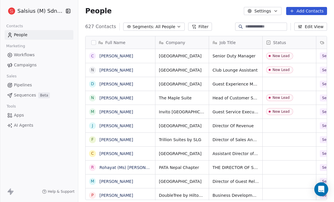
scroll to position [174, 252]
click at [177, 26] on icon "button" at bounding box center [179, 26] width 5 height 5
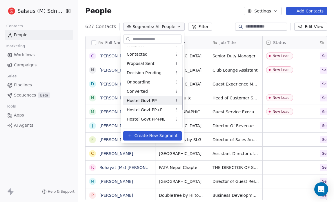
scroll to position [124, 0]
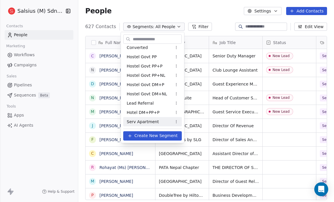
click at [154, 135] on span "Create New Segment" at bounding box center [156, 136] width 43 height 6
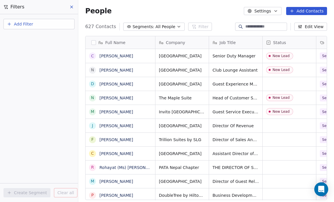
click at [177, 26] on icon "button" at bounding box center [179, 26] width 5 height 5
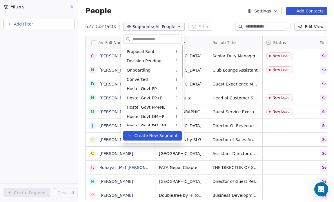
scroll to position [0, 0]
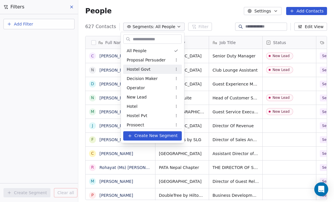
click at [164, 71] on div "Hostel Govt" at bounding box center [152, 69] width 59 height 9
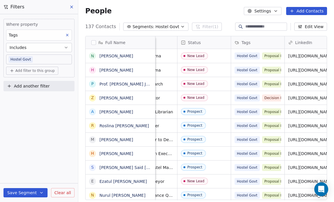
scroll to position [0, 86]
click at [181, 27] on icon "button" at bounding box center [183, 26] width 5 height 5
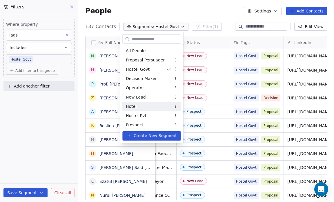
scroll to position [124, 0]
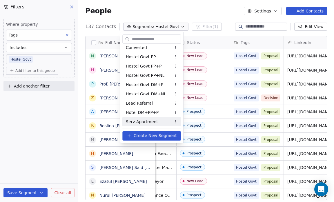
click at [149, 121] on span "Serv Apartment" at bounding box center [142, 122] width 32 height 6
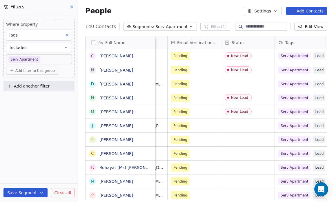
scroll to position [0, 310]
click at [115, 54] on link "charles winston limpa" at bounding box center [117, 56] width 34 height 5
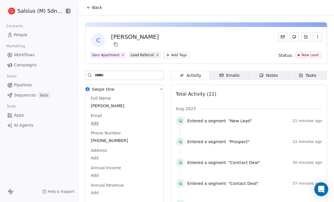
click at [86, 8] on button "Back" at bounding box center [94, 7] width 23 height 10
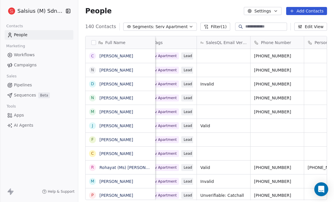
scroll to position [0, 442]
click at [278, 10] on icon "button" at bounding box center [276, 11] width 5 height 5
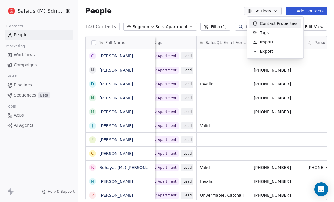
click at [235, 8] on html "Salsius (M) Sdn Bhd Contacts People Marketing Workflows Campaigns Sales Pipelin…" at bounding box center [167, 101] width 334 height 202
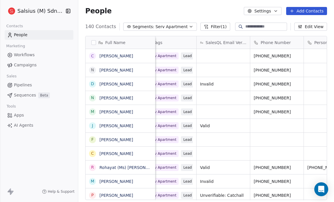
click at [189, 12] on div "People Settings Add Contacts" at bounding box center [206, 11] width 242 height 8
click at [22, 84] on span "Pipelines" at bounding box center [23, 85] width 18 height 6
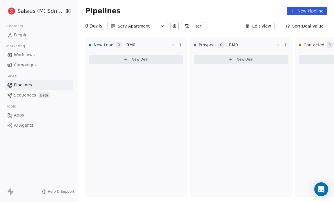
click at [27, 35] on span "People" at bounding box center [21, 35] width 14 height 6
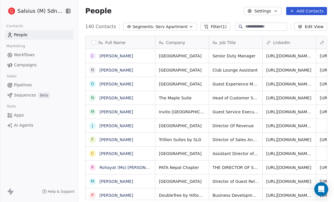
scroll to position [174, 252]
click at [215, 28] on button "Filter (1)" at bounding box center [216, 27] width 30 height 8
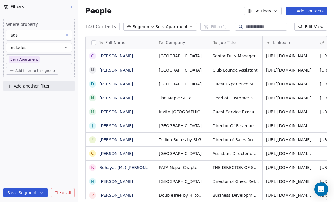
click at [68, 35] on icon at bounding box center [67, 35] width 4 height 4
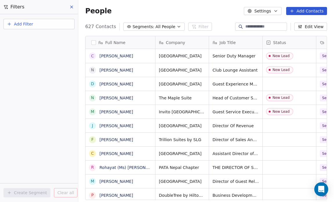
click at [177, 24] on icon "button" at bounding box center [179, 26] width 5 height 5
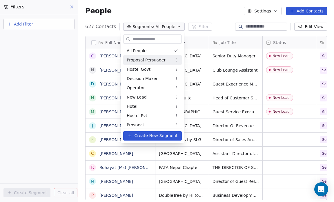
click at [31, 25] on html "Salsius (M) Sdn Bhd Contacts People Marketing Workflows Campaigns Sales Pipelin…" at bounding box center [167, 101] width 334 height 202
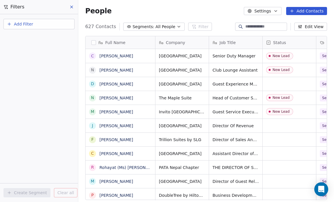
click at [156, 24] on span "All People" at bounding box center [166, 27] width 20 height 6
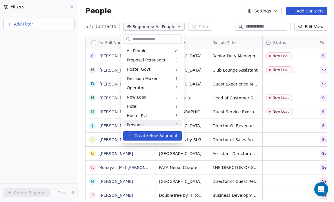
click at [147, 135] on span "Create New Segment" at bounding box center [156, 136] width 43 height 6
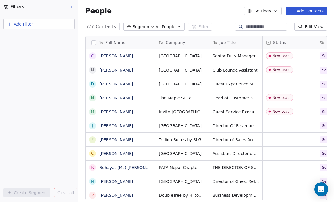
click at [177, 28] on icon "button" at bounding box center [179, 26] width 5 height 5
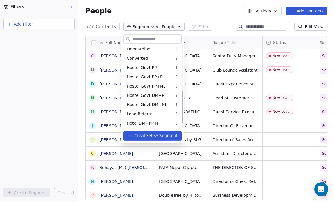
scroll to position [124, 0]
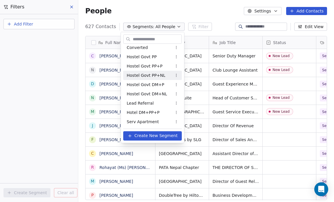
click at [166, 76] on div "Hostel Govt PP+NL" at bounding box center [152, 75] width 59 height 9
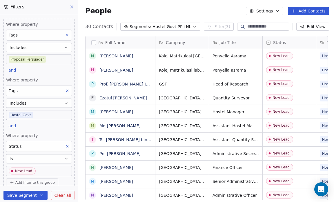
scroll to position [17, 0]
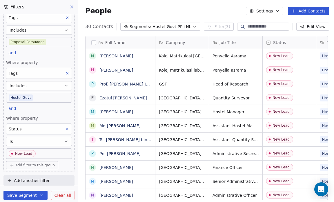
click at [61, 197] on span "Clear all" at bounding box center [63, 196] width 17 height 6
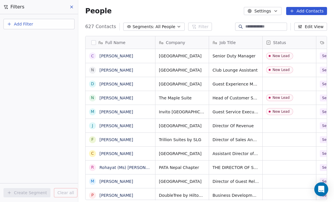
scroll to position [4, 4]
click at [177, 26] on icon "button" at bounding box center [179, 26] width 5 height 5
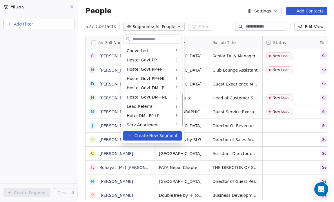
scroll to position [121, 0]
click at [152, 80] on span "Hostel Govt PP+NL" at bounding box center [146, 78] width 39 height 6
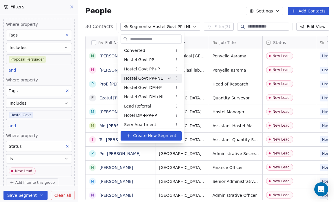
scroll to position [174, 253]
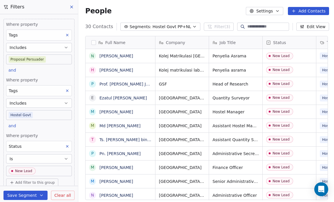
click at [65, 145] on icon at bounding box center [67, 147] width 4 height 4
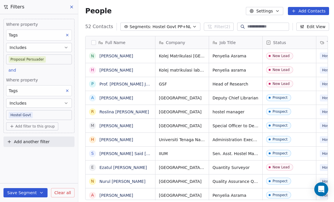
click at [67, 91] on icon at bounding box center [67, 91] width 4 height 4
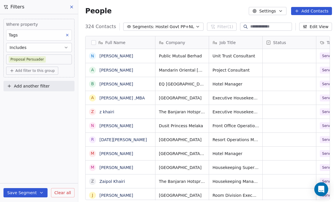
scroll to position [174, 255]
click at [67, 34] on icon at bounding box center [67, 35] width 4 height 4
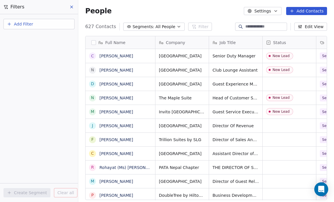
scroll to position [4, 4]
click at [177, 27] on icon "button" at bounding box center [179, 26] width 5 height 5
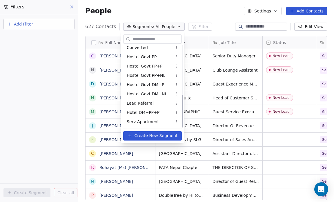
scroll to position [117, 0]
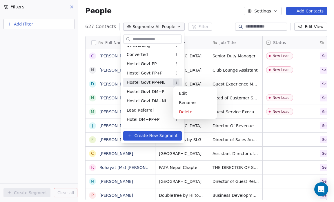
click at [175, 82] on html "Salsius (M) Sdn Bhd Contacts People Marketing Workflows Campaigns Sales Pipelin…" at bounding box center [167, 101] width 334 height 202
click at [26, 80] on html "Salsius (M) Sdn Bhd Contacts People Marketing Workflows Campaigns Sales Pipelin…" at bounding box center [167, 101] width 334 height 202
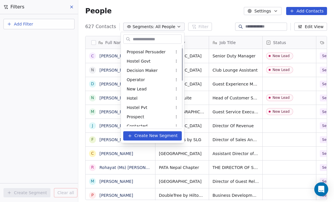
scroll to position [0, 0]
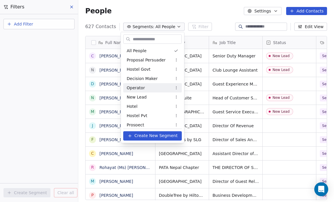
click at [146, 89] on div "Operator" at bounding box center [152, 87] width 59 height 9
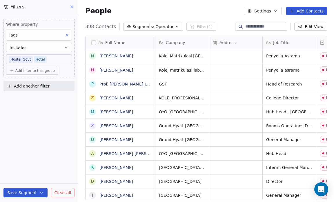
scroll to position [174, 252]
click at [70, 32] on button at bounding box center [68, 35] width 8 height 8
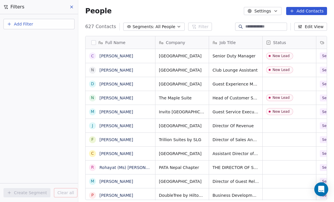
click at [177, 26] on icon "button" at bounding box center [179, 26] width 5 height 5
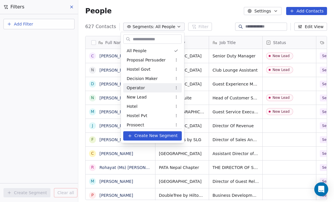
click at [177, 87] on html "Salsius (M) Sdn Bhd Contacts People Marketing Workflows Campaigns Sales Pipelin…" at bounding box center [167, 101] width 334 height 202
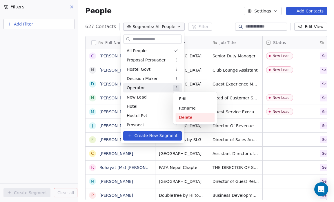
click at [183, 116] on div "Delete" at bounding box center [195, 117] width 39 height 9
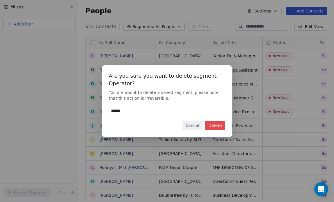
type input "******"
click at [220, 125] on button "Delete" at bounding box center [215, 125] width 20 height 9
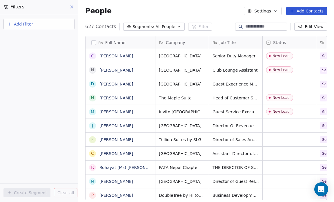
click at [177, 27] on icon "button" at bounding box center [179, 26] width 5 height 5
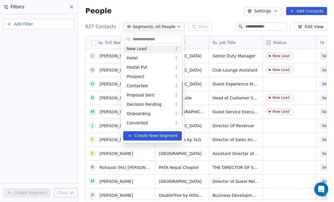
scroll to position [115, 0]
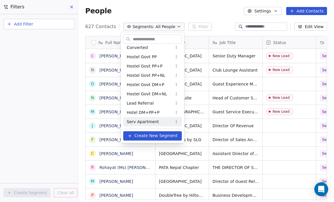
click at [156, 136] on span "Create New Segment" at bounding box center [156, 136] width 43 height 6
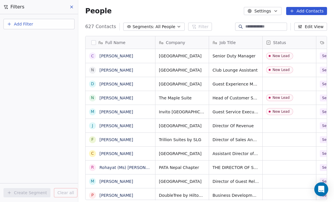
click at [182, 11] on div "People Settings Add Contacts" at bounding box center [206, 11] width 242 height 8
click at [44, 40] on div "Add Filter Create Segment Clear all" at bounding box center [39, 108] width 78 height 188
click at [170, 27] on button "Segments: All People" at bounding box center [153, 27] width 61 height 8
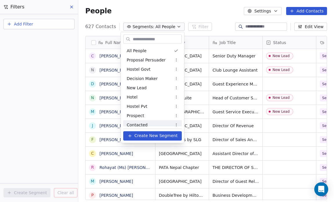
click at [168, 134] on span "Create New Segment" at bounding box center [156, 136] width 43 height 6
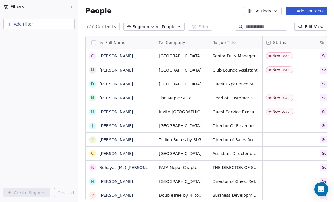
click at [177, 26] on icon "button" at bounding box center [179, 26] width 5 height 5
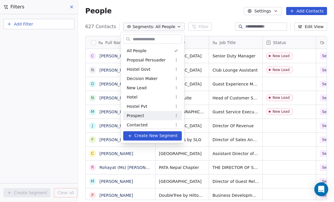
click at [131, 135] on icon at bounding box center [130, 136] width 5 height 5
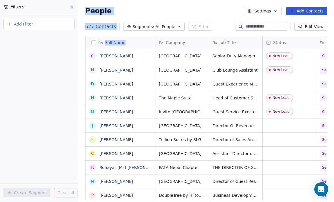
drag, startPoint x: 84, startPoint y: 115, endPoint x: 50, endPoint y: 106, distance: 35.6
click at [78, 106] on div "Filters Add Filter Create Segment Clear all People Settings Add Contacts 627 Co…" at bounding box center [206, 101] width 256 height 202
click at [14, 21] on span "Add Filter" at bounding box center [23, 24] width 19 height 6
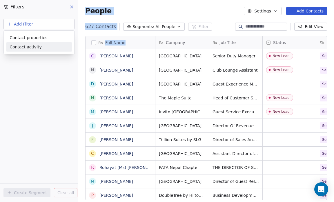
click at [275, 10] on html "Salsius (M) Sdn Bhd Contacts People Marketing Workflows Campaigns Sales Pipelin…" at bounding box center [167, 101] width 334 height 202
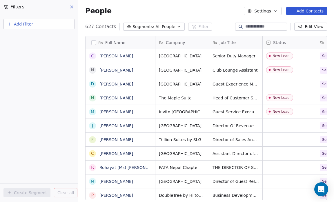
click at [277, 11] on icon "button" at bounding box center [276, 10] width 2 height 1
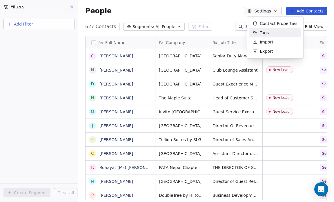
click at [275, 33] on div "Tags" at bounding box center [276, 32] width 52 height 9
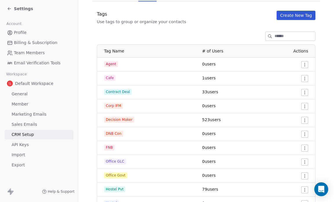
scroll to position [56, 0]
click at [121, 121] on span "Decision Maker" at bounding box center [119, 120] width 30 height 6
click at [209, 120] on span "523 users" at bounding box center [211, 120] width 19 height 5
click at [8, 9] on icon at bounding box center [9, 8] width 5 height 5
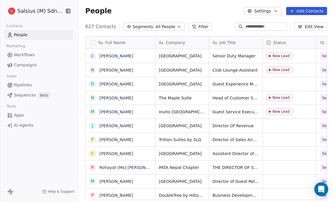
scroll to position [174, 252]
click at [177, 26] on icon "button" at bounding box center [179, 26] width 5 height 5
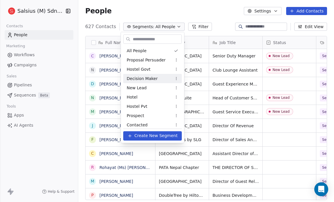
click at [154, 80] on span "Decision Maker" at bounding box center [142, 78] width 31 height 6
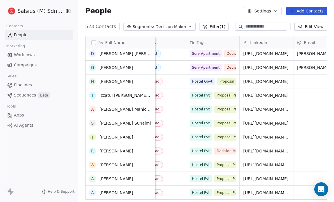
scroll to position [477, 0]
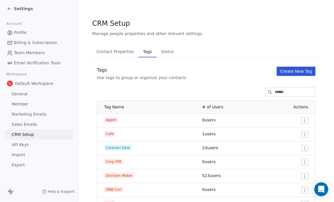
click at [11, 8] on icon at bounding box center [9, 8] width 5 height 5
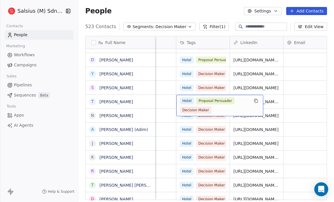
click at [198, 111] on span "Decision Maker" at bounding box center [195, 110] width 31 height 7
click at [230, 99] on span "Proposal Persuader" at bounding box center [216, 101] width 38 height 7
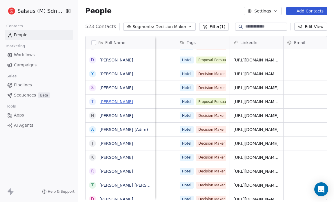
click at [117, 102] on link "[PERSON_NAME]" at bounding box center [117, 102] width 34 height 5
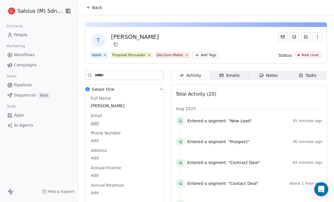
click at [147, 55] on icon at bounding box center [149, 55] width 4 height 4
click at [89, 6] on icon at bounding box center [89, 7] width 5 height 5
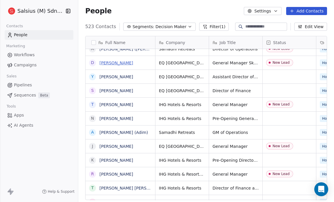
click at [124, 61] on link "[PERSON_NAME]" at bounding box center [117, 63] width 34 height 5
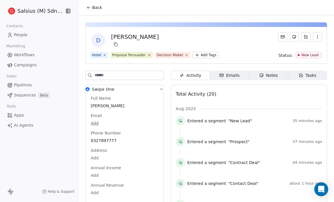
click at [147, 56] on icon at bounding box center [149, 55] width 4 height 4
click at [89, 7] on icon at bounding box center [89, 7] width 5 height 5
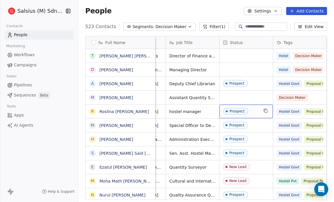
scroll to position [3, 44]
click at [133, 83] on link "[PERSON_NAME]" at bounding box center [117, 84] width 34 height 5
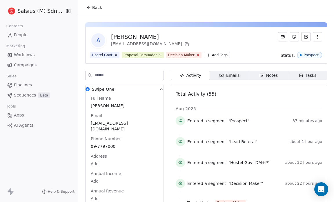
click at [196, 55] on icon at bounding box center [198, 55] width 4 height 4
click at [89, 6] on icon at bounding box center [89, 7] width 5 height 5
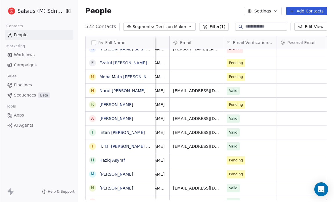
scroll to position [0, 255]
click at [311, 28] on button "Edit View" at bounding box center [311, 27] width 33 height 8
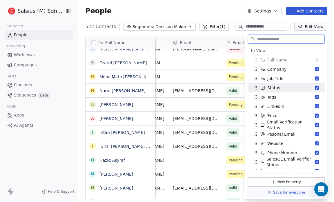
click at [315, 87] on button "Suggestions" at bounding box center [317, 88] width 4 height 4
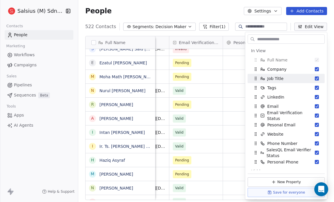
click at [217, 13] on div "People Settings Add Contacts" at bounding box center [206, 11] width 242 height 8
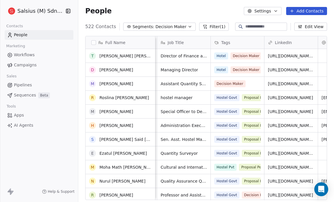
scroll to position [3279, 0]
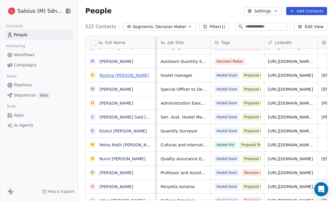
click at [135, 75] on link "Roslina [PERSON_NAME]" at bounding box center [125, 75] width 50 height 5
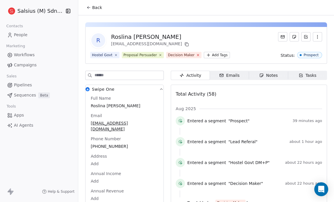
click at [197, 55] on icon at bounding box center [198, 55] width 2 height 2
click at [91, 8] on button "Back" at bounding box center [94, 7] width 23 height 10
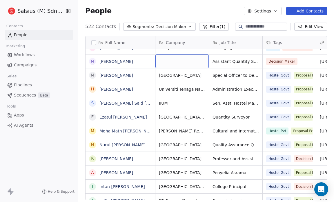
click at [195, 62] on div "grid" at bounding box center [182, 62] width 53 height 14
click at [133, 77] on link "[PERSON_NAME]" at bounding box center [117, 75] width 34 height 5
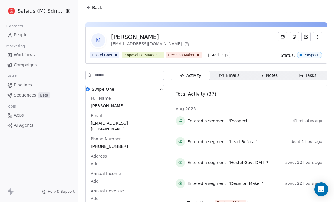
click at [135, 77] on input at bounding box center [129, 75] width 69 height 9
drag, startPoint x: 135, startPoint y: 77, endPoint x: 69, endPoint y: 100, distance: 70.3
click at [69, 100] on div "Salsius (M) Sdn Bhd Contacts People Marketing Workflows Campaigns Sales Pipelin…" at bounding box center [167, 101] width 334 height 202
click at [196, 53] on icon at bounding box center [198, 55] width 4 height 4
click at [91, 5] on button "Back" at bounding box center [94, 7] width 23 height 10
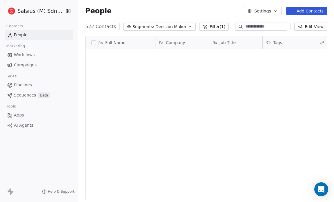
scroll to position [174, 252]
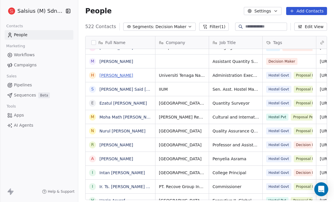
click at [117, 76] on link "[PERSON_NAME]" at bounding box center [117, 75] width 34 height 5
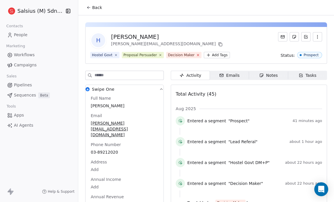
click at [196, 54] on icon at bounding box center [198, 55] width 4 height 4
click at [92, 10] on button "Back" at bounding box center [94, 7] width 23 height 10
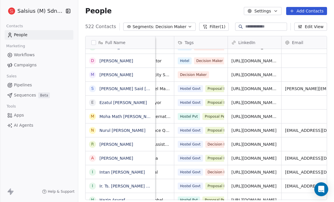
scroll to position [0, 88]
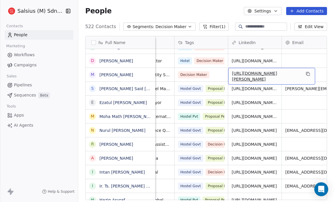
click at [244, 74] on link "[URL][DOMAIN_NAME][PERSON_NAME]" at bounding box center [254, 76] width 45 height 10
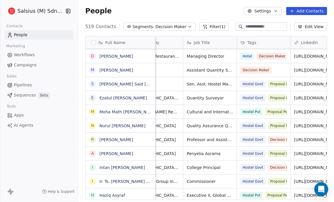
scroll to position [3, 0]
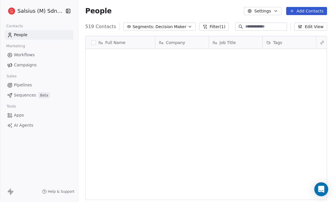
scroll to position [174, 252]
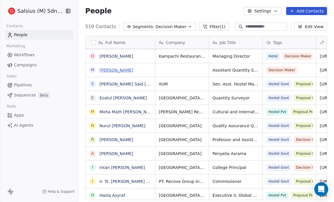
click at [120, 68] on link "[PERSON_NAME]" at bounding box center [117, 70] width 34 height 5
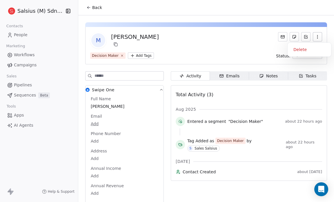
click at [316, 36] on icon "button" at bounding box center [318, 37] width 5 height 5
click at [306, 51] on div "Delete" at bounding box center [309, 49] width 39 height 9
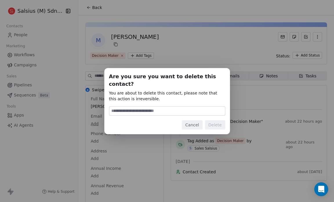
click at [112, 107] on input at bounding box center [167, 111] width 116 height 9
type input "******"
click at [217, 120] on button "Delete" at bounding box center [215, 124] width 20 height 9
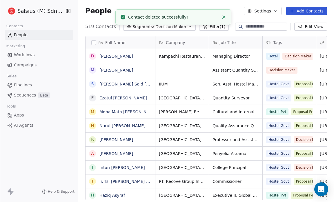
scroll to position [174, 252]
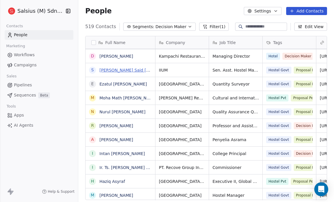
click at [136, 70] on link "[PERSON_NAME] Said [PERSON_NAME]" at bounding box center [139, 70] width 79 height 5
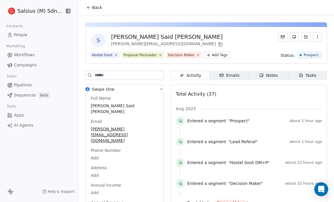
click at [197, 56] on icon at bounding box center [198, 54] width 3 height 3
click at [88, 6] on icon at bounding box center [89, 7] width 5 height 5
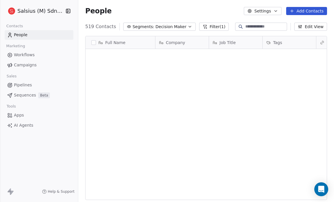
scroll to position [174, 252]
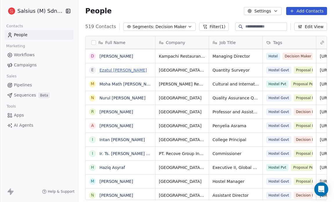
click at [137, 70] on link "Ezatul [PERSON_NAME]" at bounding box center [124, 70] width 48 height 5
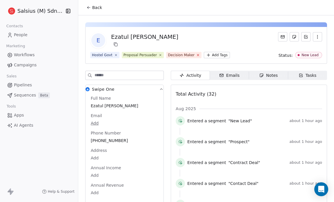
click at [196, 55] on icon at bounding box center [198, 55] width 4 height 4
click at [95, 3] on button "Back" at bounding box center [94, 7] width 23 height 10
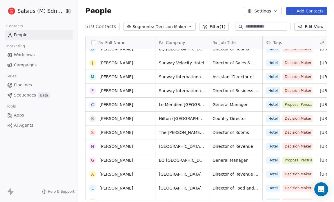
scroll to position [2684, 0]
